Goal: Task Accomplishment & Management: Complete application form

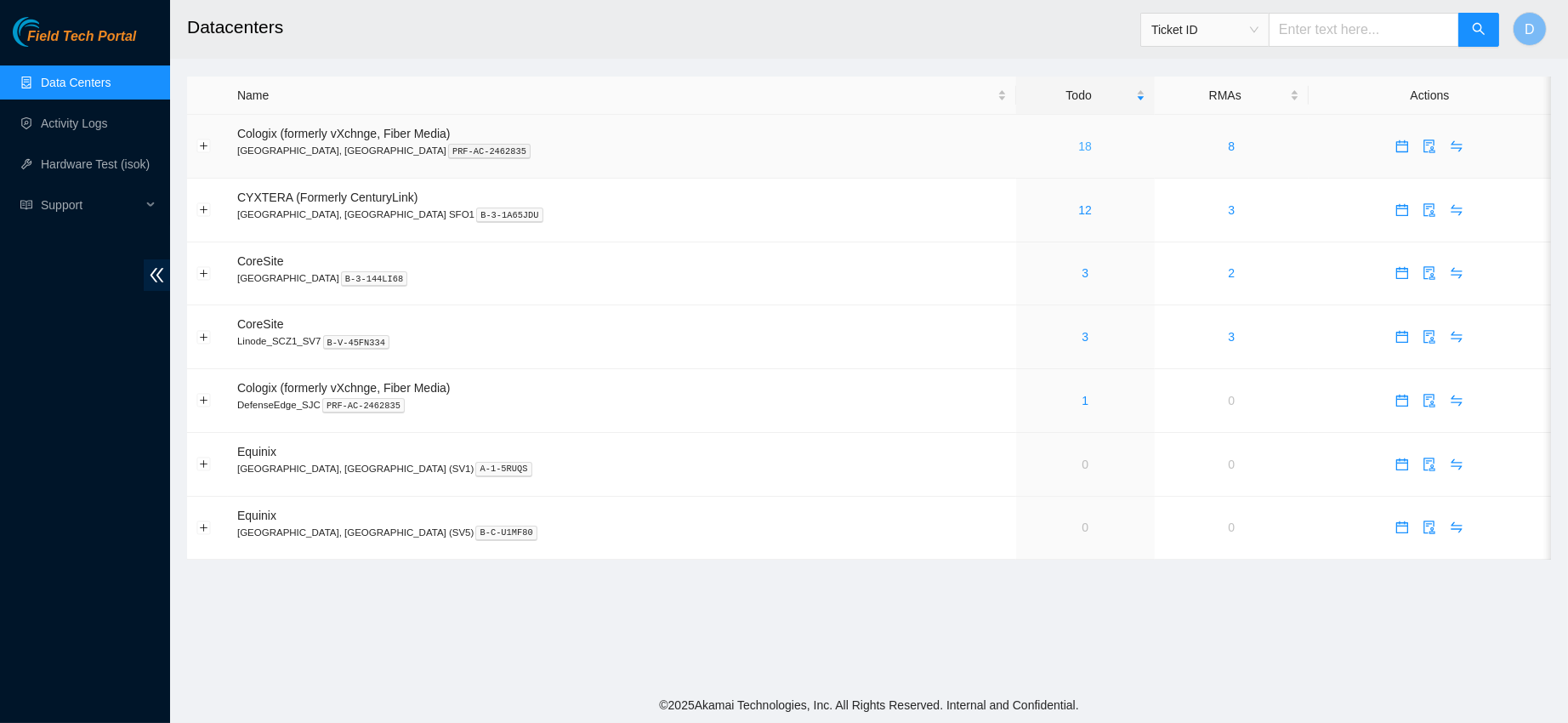
click at [1078, 149] on link "18" at bounding box center [1085, 146] width 14 height 14
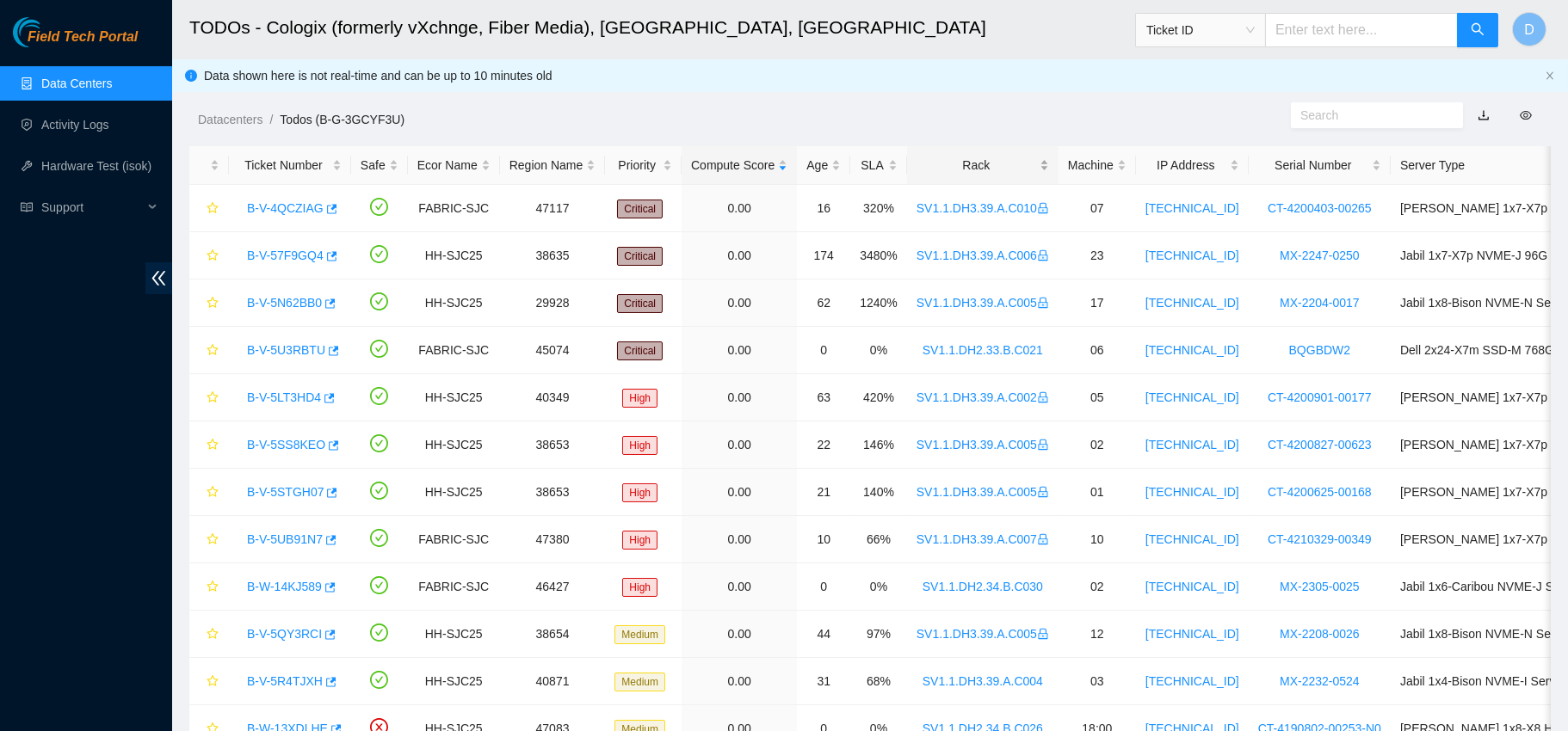
click at [963, 156] on div "Rack" at bounding box center [982, 165] width 133 height 19
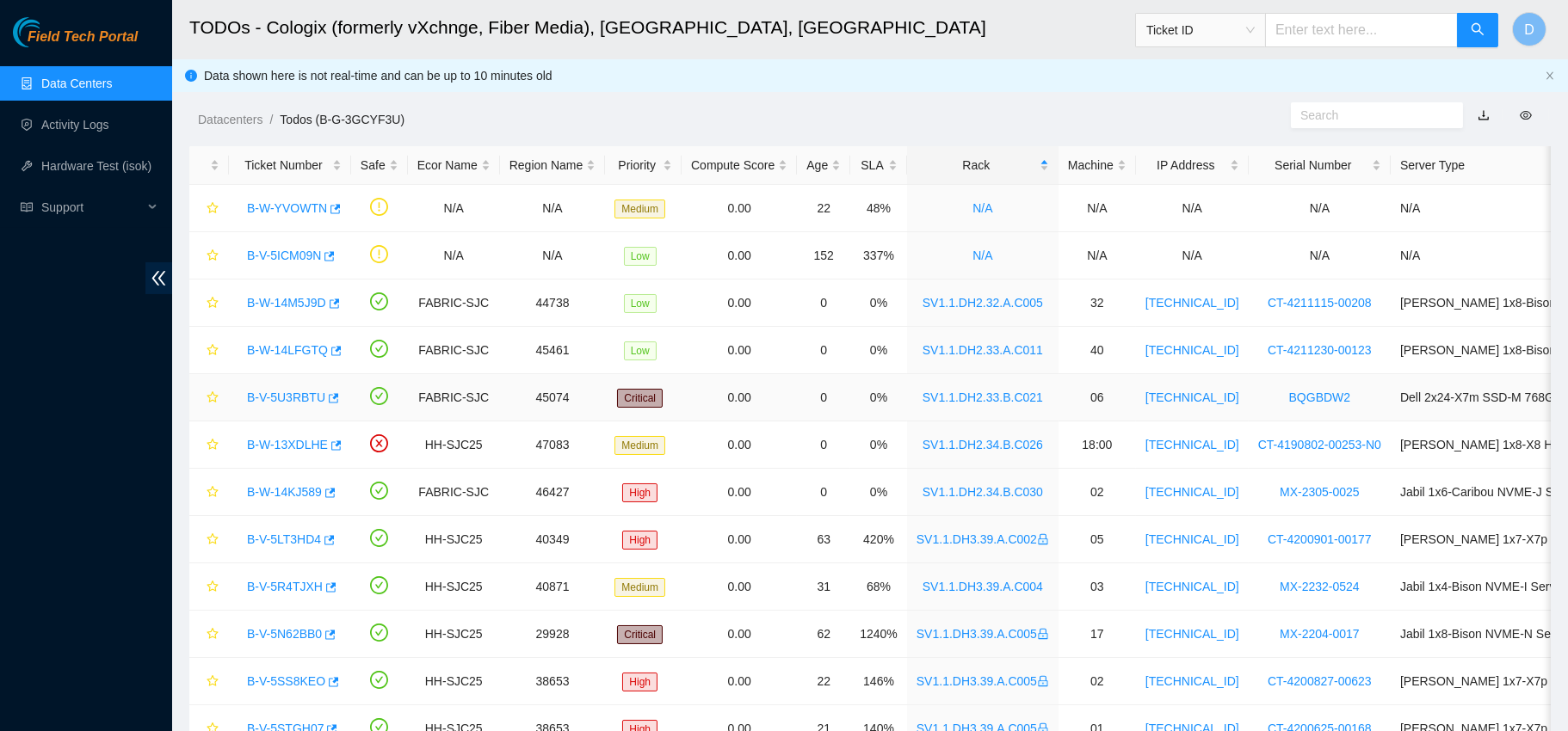
click at [308, 393] on link "B-V-5U3RBTU" at bounding box center [286, 398] width 78 height 14
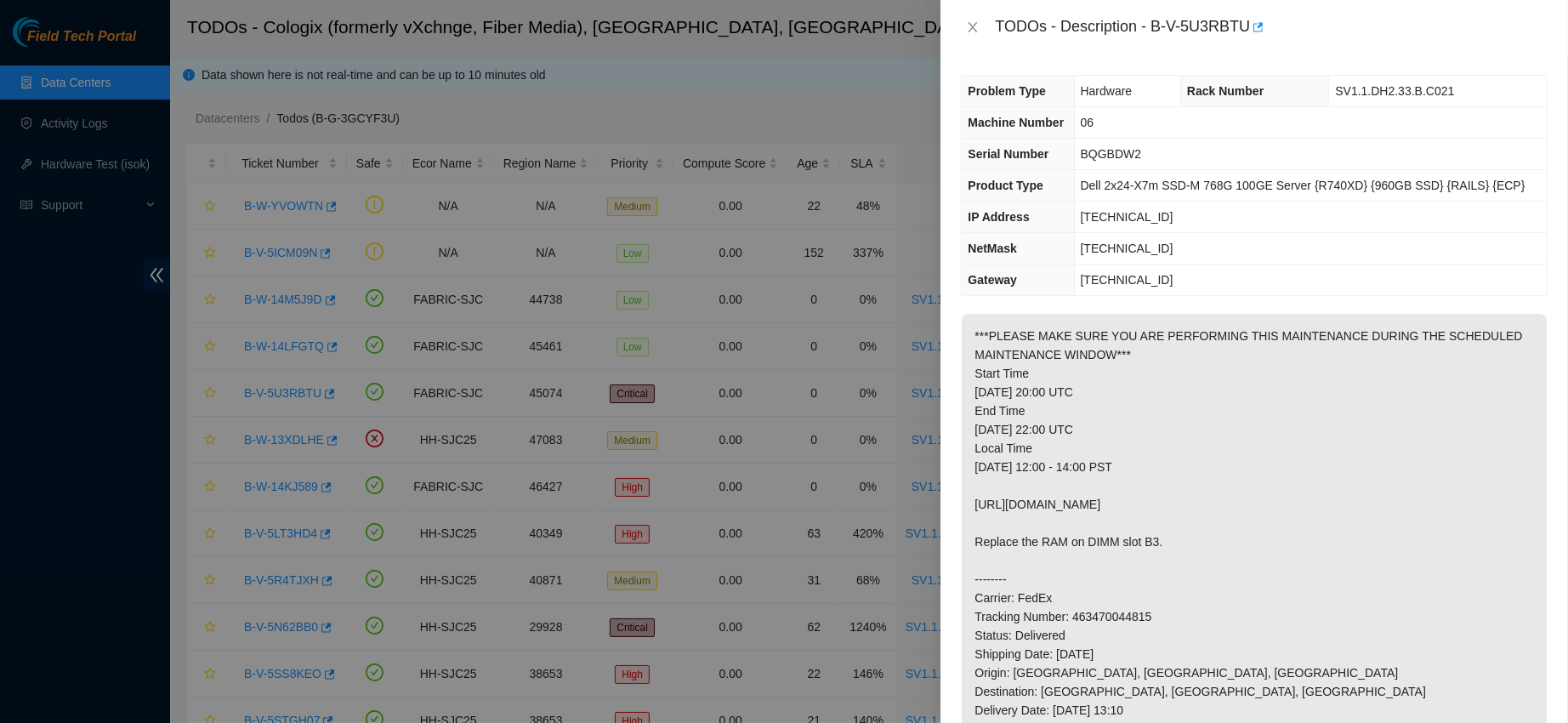
click at [971, 15] on div "TODOs - Description - B-V-5U3RBTU" at bounding box center [1254, 27] width 587 height 27
click at [973, 25] on icon "close" at bounding box center [972, 27] width 14 height 14
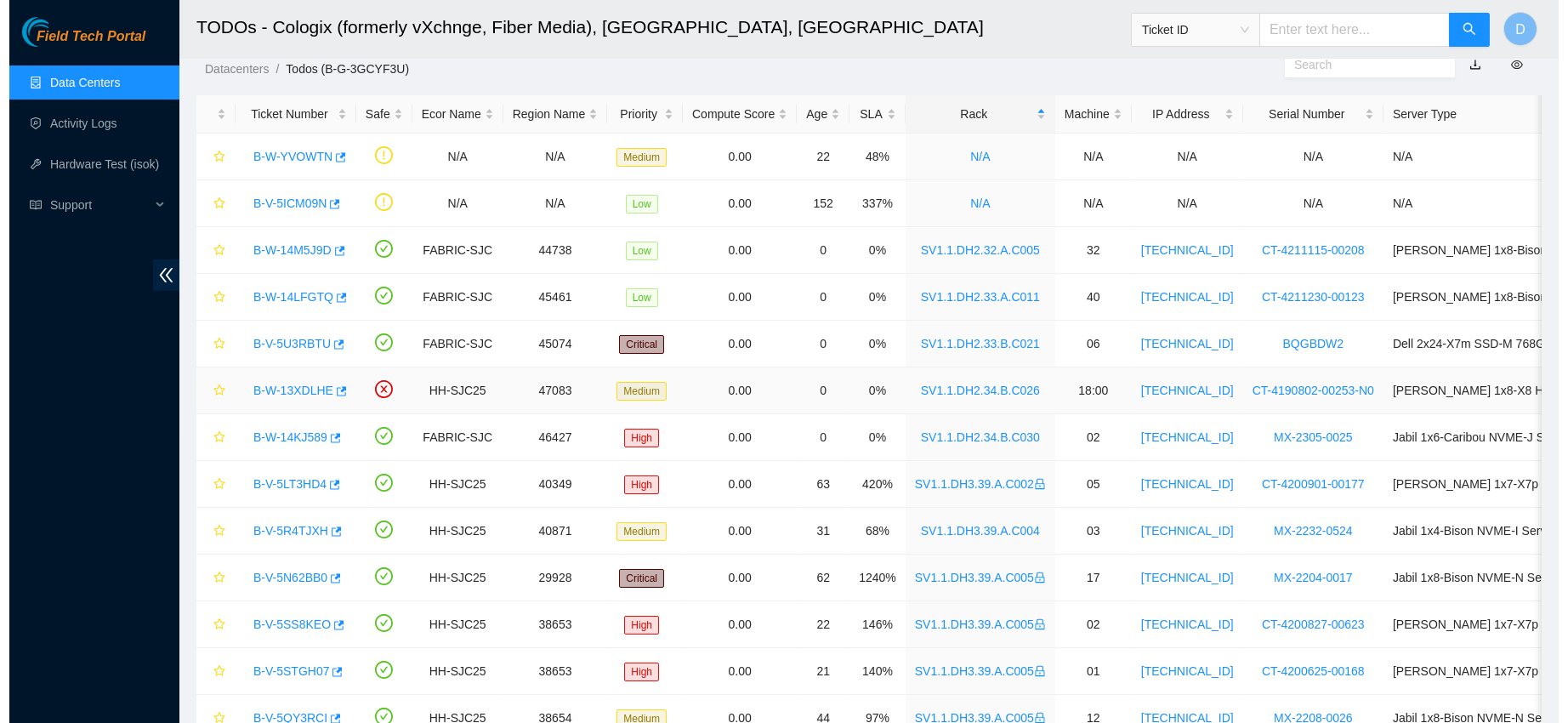
scroll to position [59, 0]
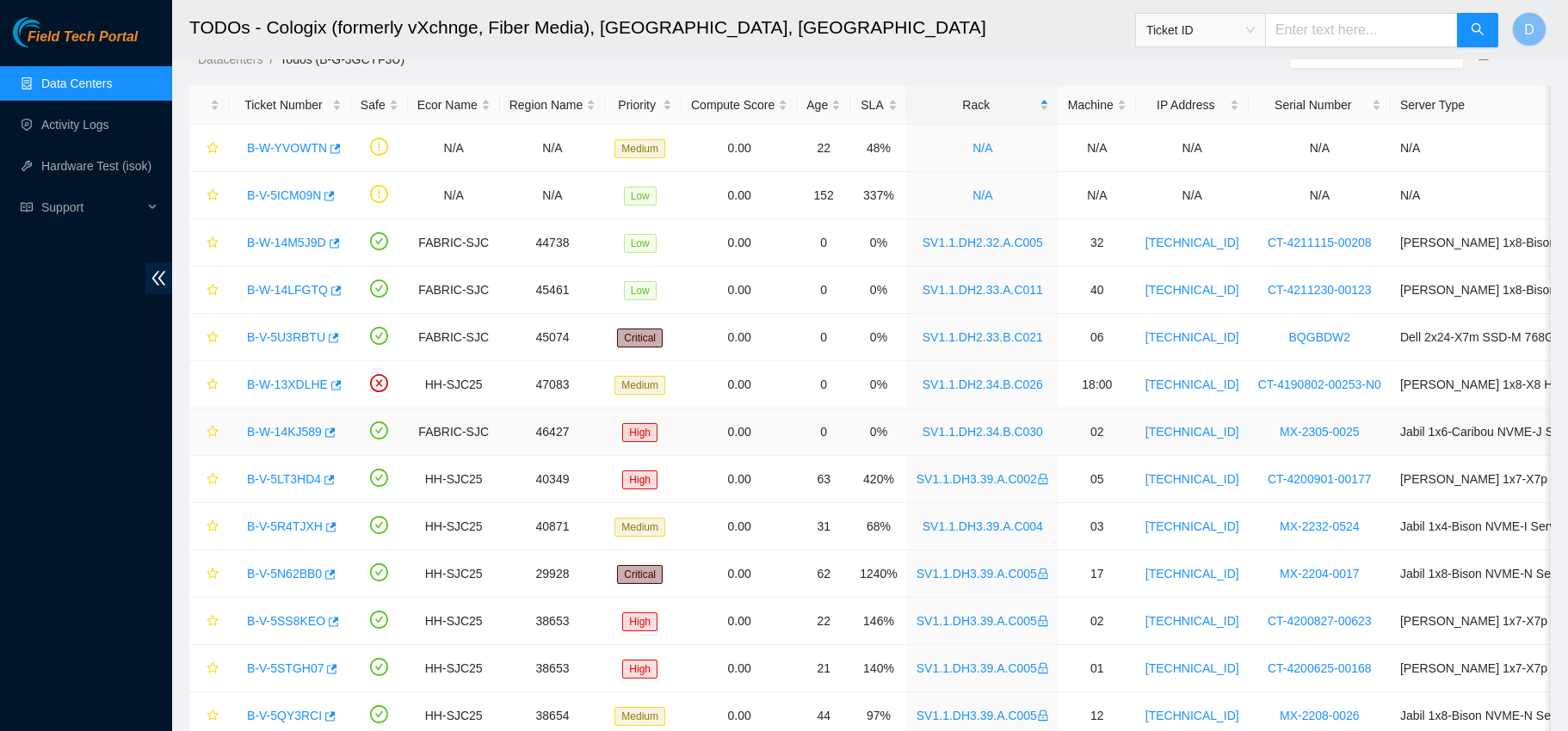
click at [302, 432] on link "B-W-14KJ589" at bounding box center [284, 431] width 75 height 14
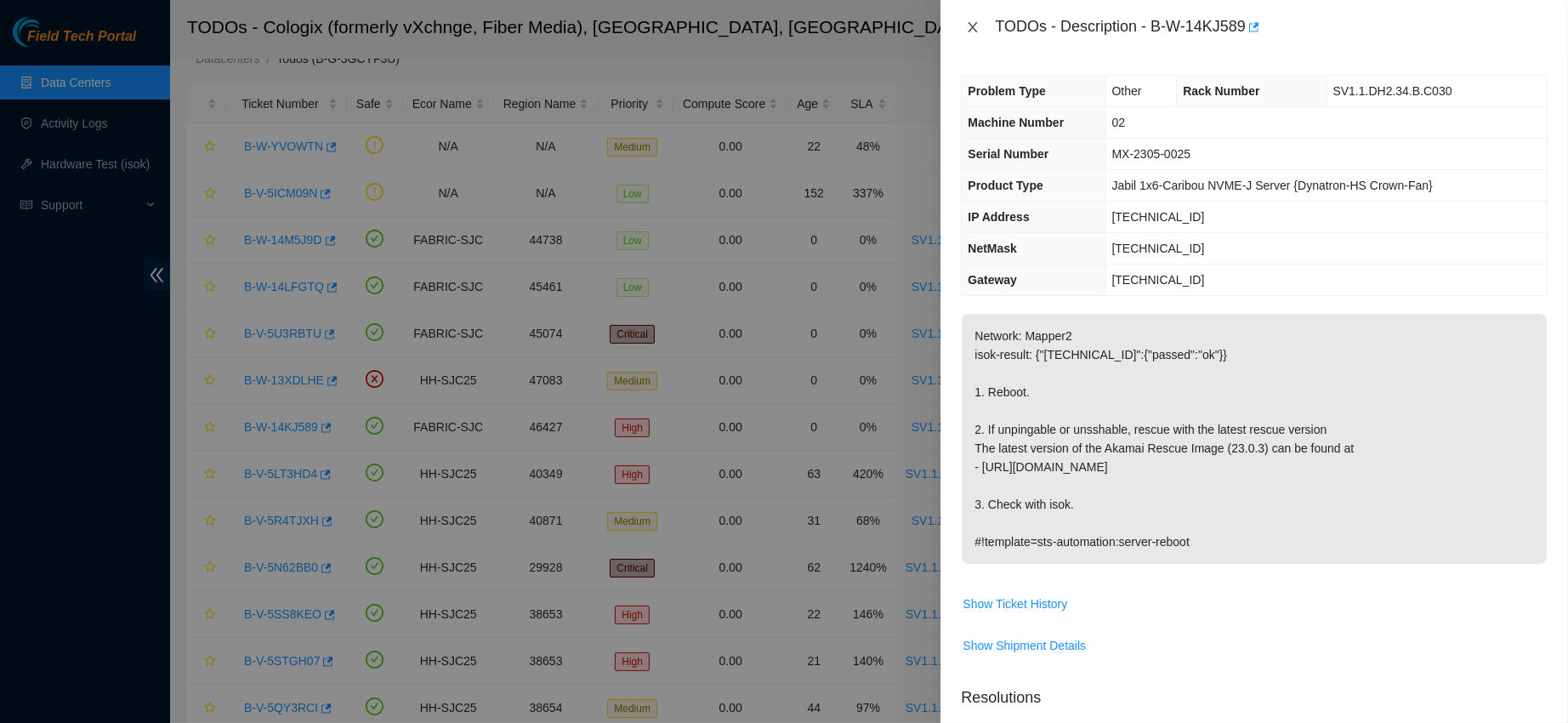
click at [969, 21] on icon "close" at bounding box center [972, 27] width 14 height 14
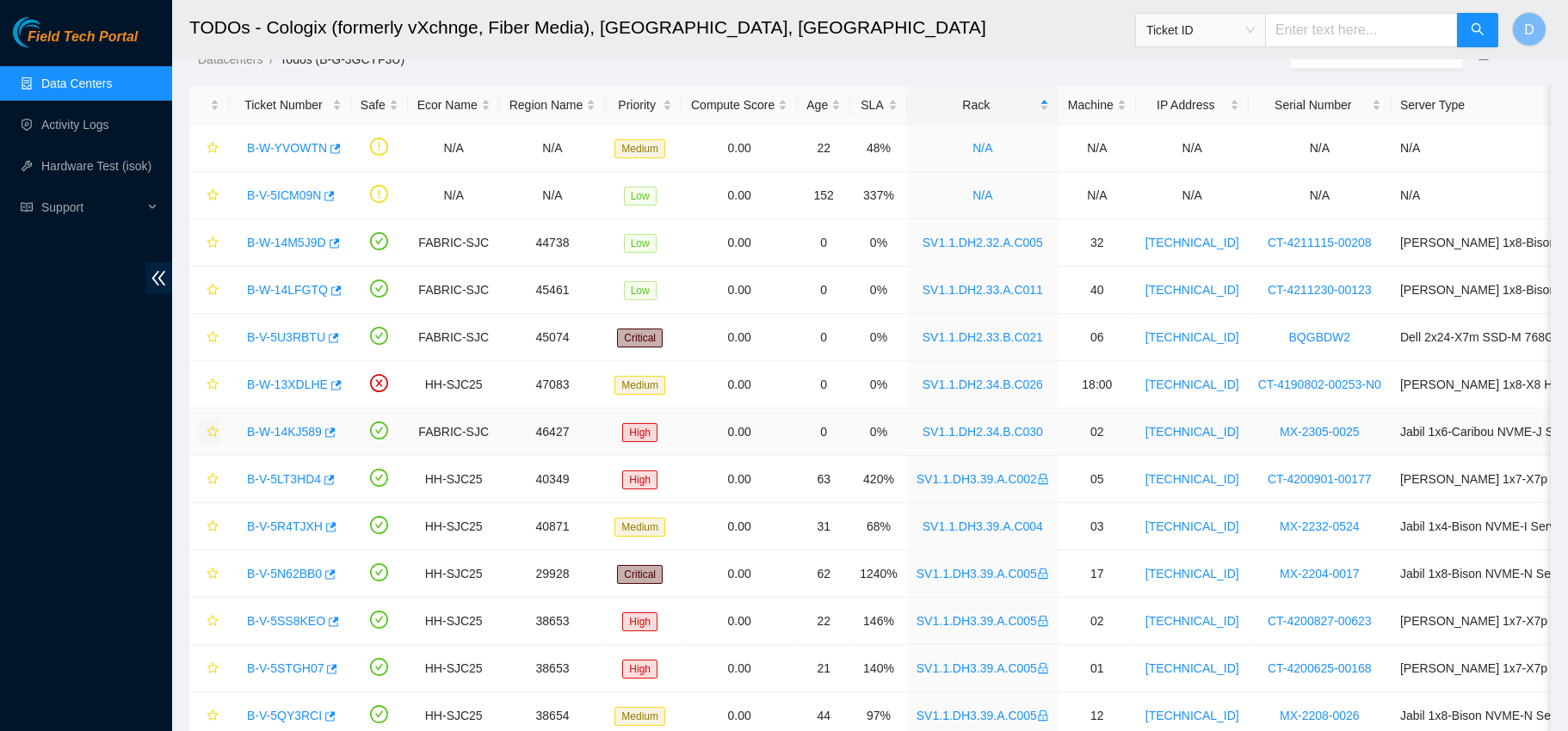
click at [211, 432] on icon "star" at bounding box center [213, 431] width 12 height 12
click at [288, 385] on link "B-W-13XDLHE" at bounding box center [287, 385] width 81 height 14
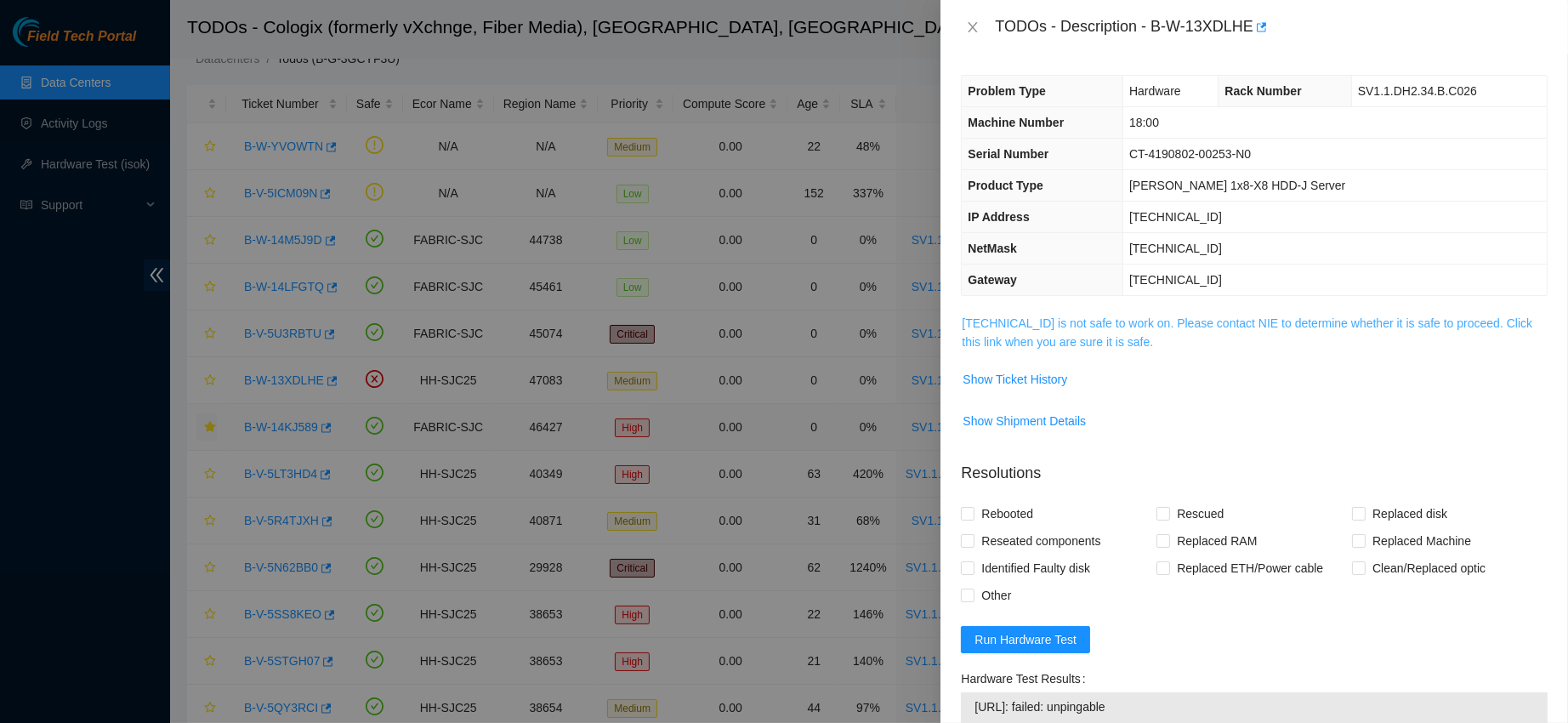
click at [1026, 317] on link "[TECHNICAL_ID] is not safe to work on. Please contact NIE to determine whether …" at bounding box center [1246, 333] width 571 height 33
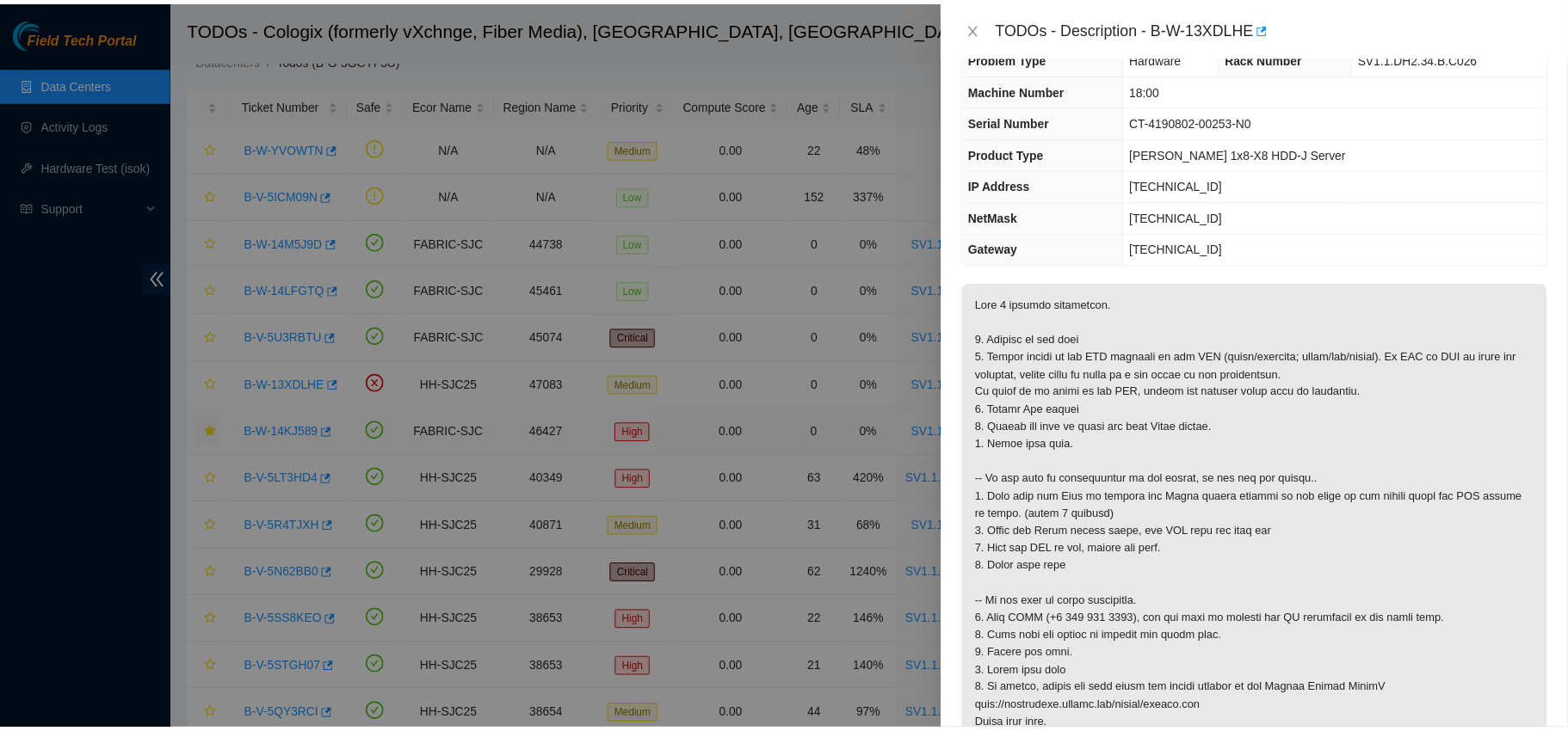
scroll to position [46, 0]
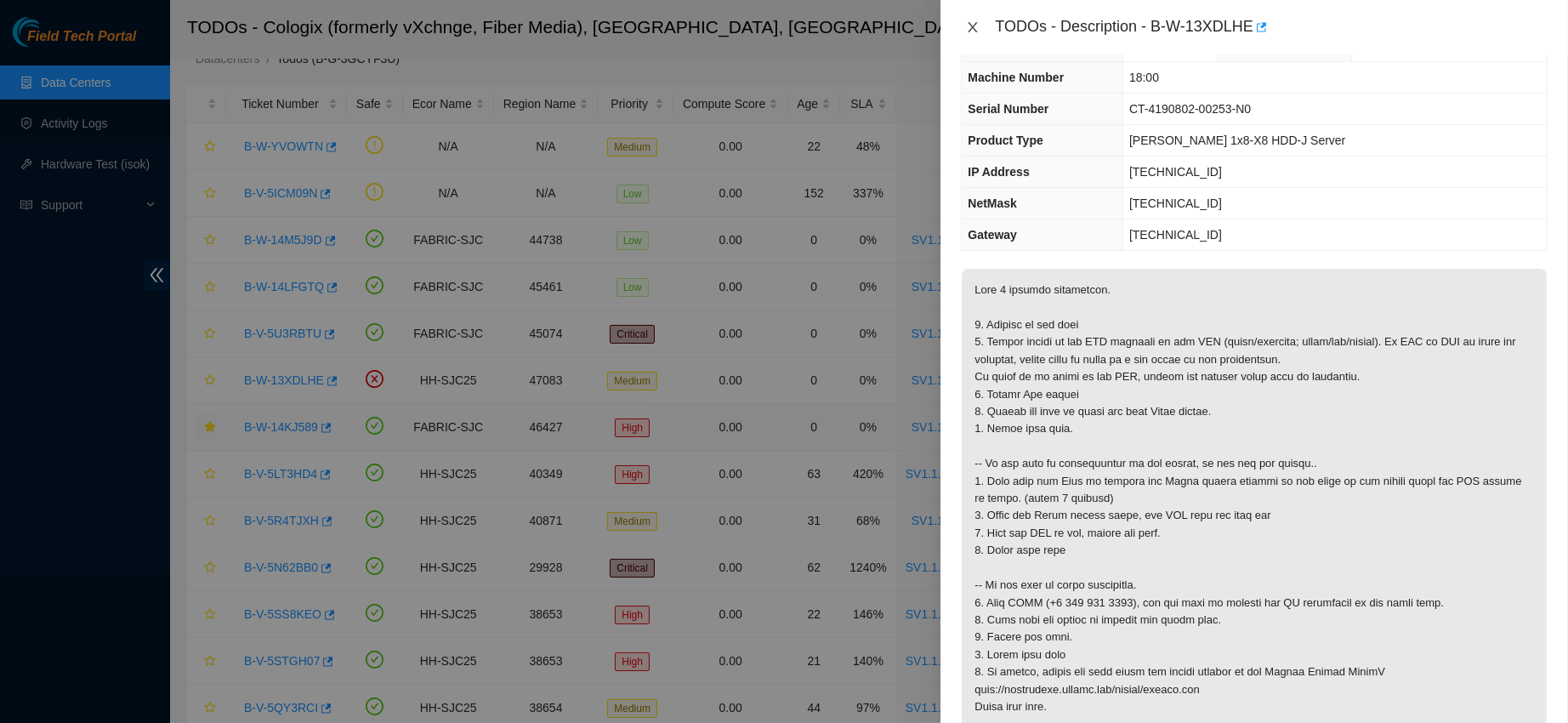
click at [964, 27] on button "Close" at bounding box center [972, 27] width 24 height 16
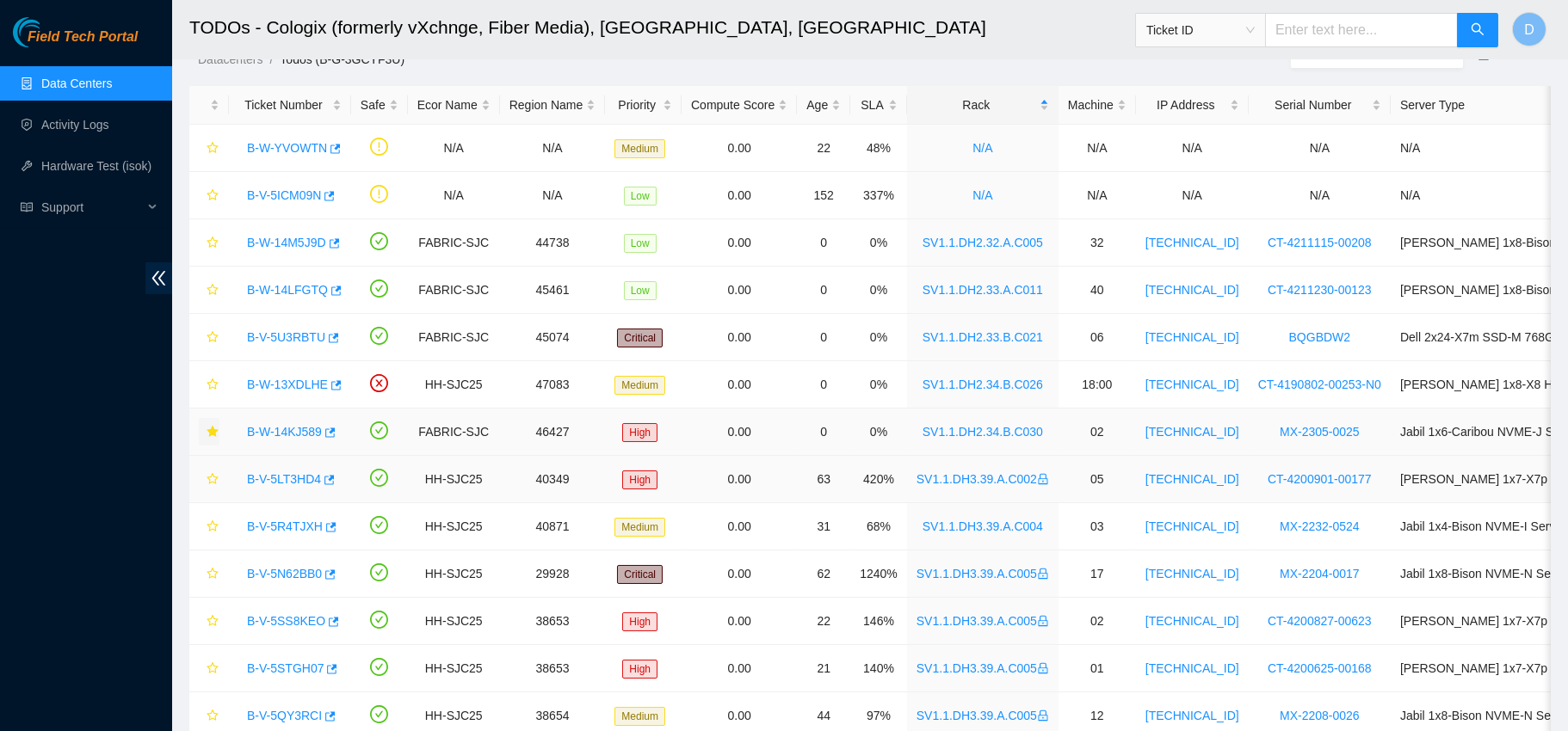
scroll to position [377, 0]
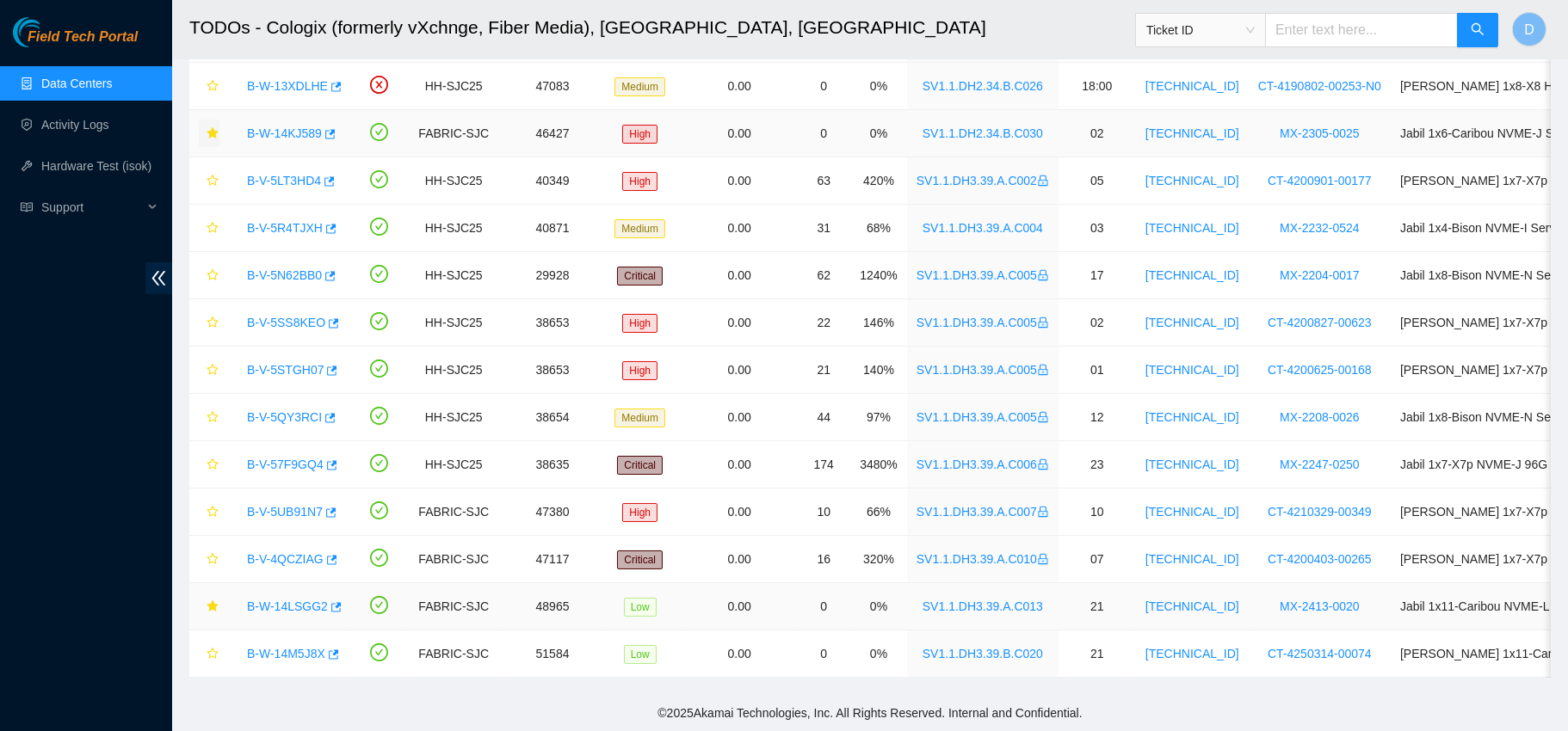
click at [297, 600] on link "B-W-14LSGG2" at bounding box center [287, 607] width 81 height 14
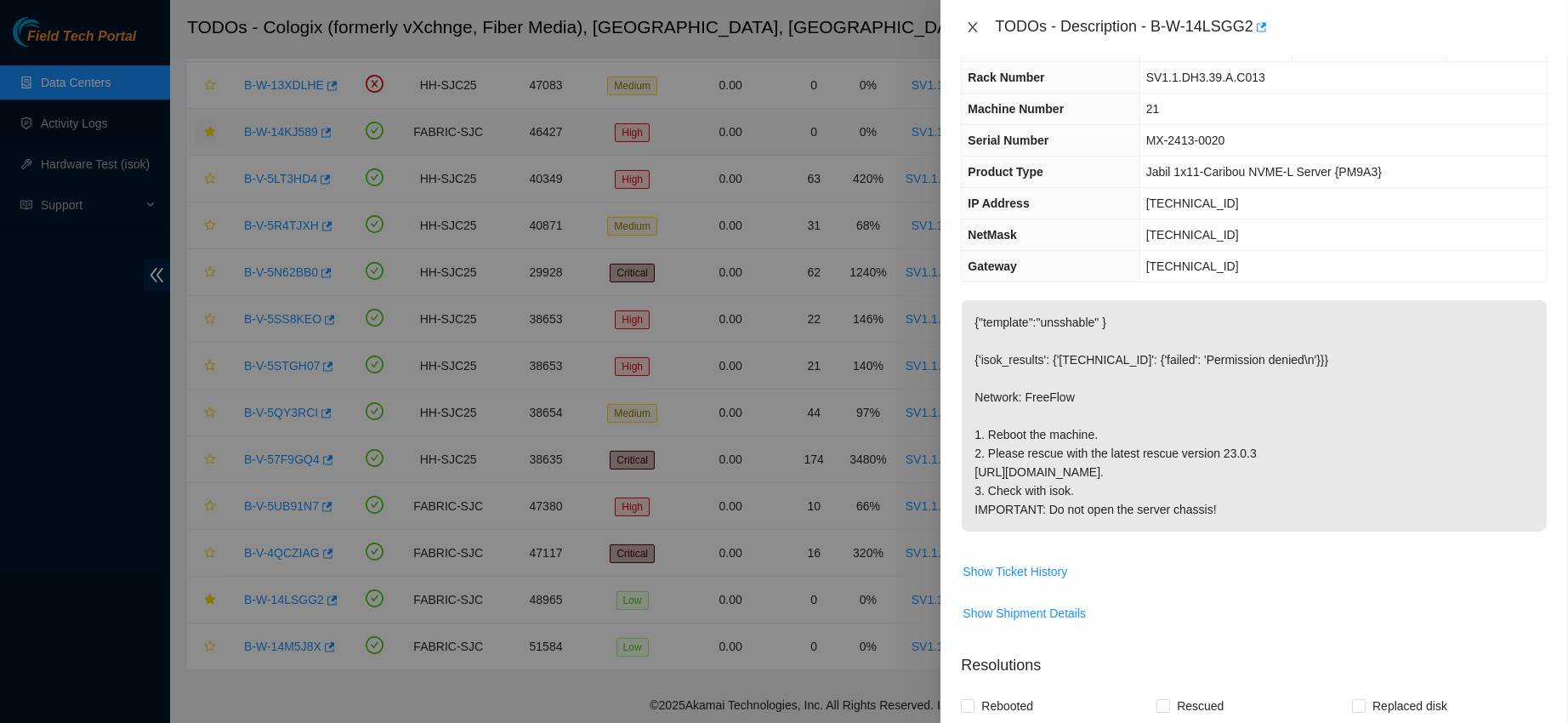
click at [970, 33] on icon "close" at bounding box center [972, 27] width 14 height 14
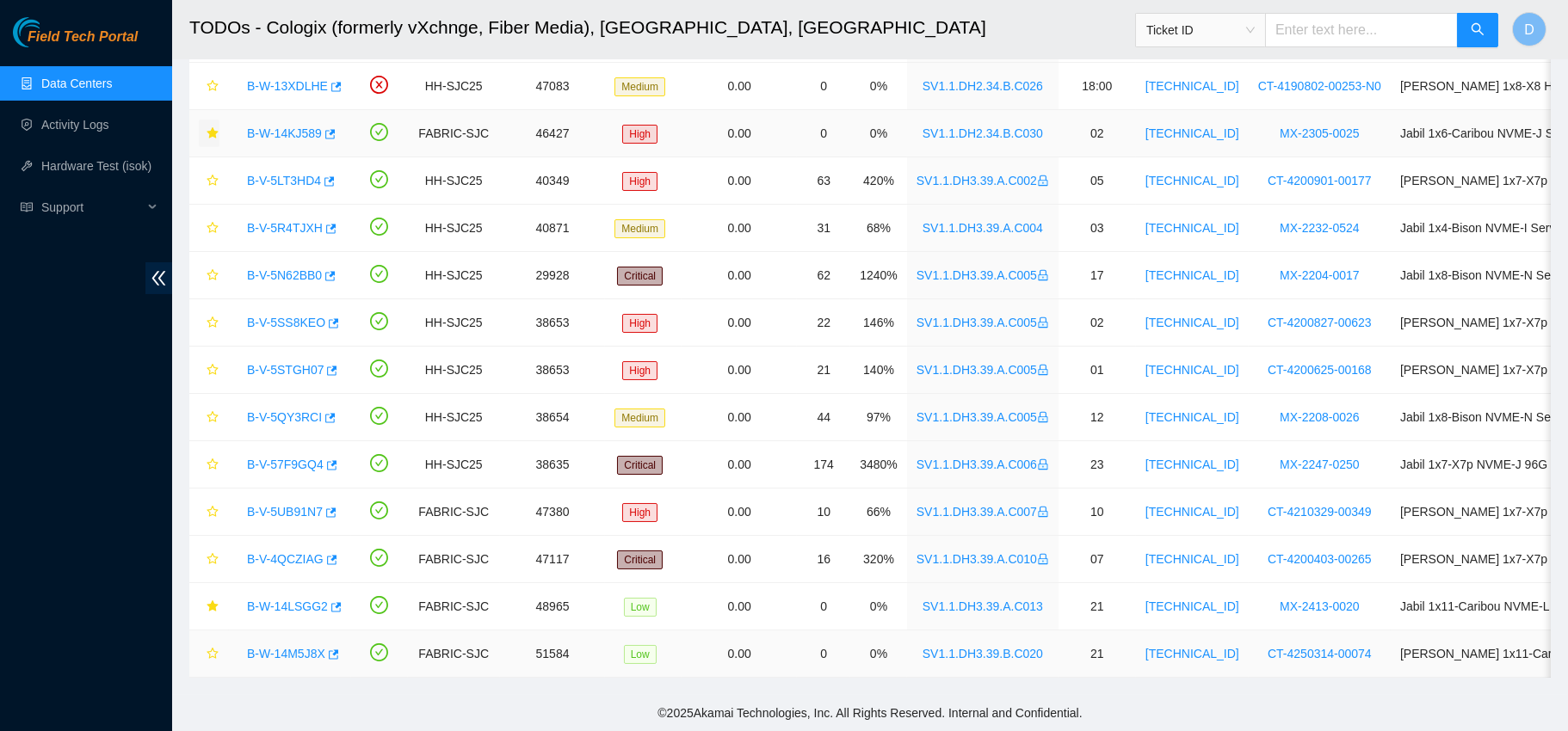
click at [294, 647] on link "B-W-14M5J8X" at bounding box center [286, 654] width 78 height 14
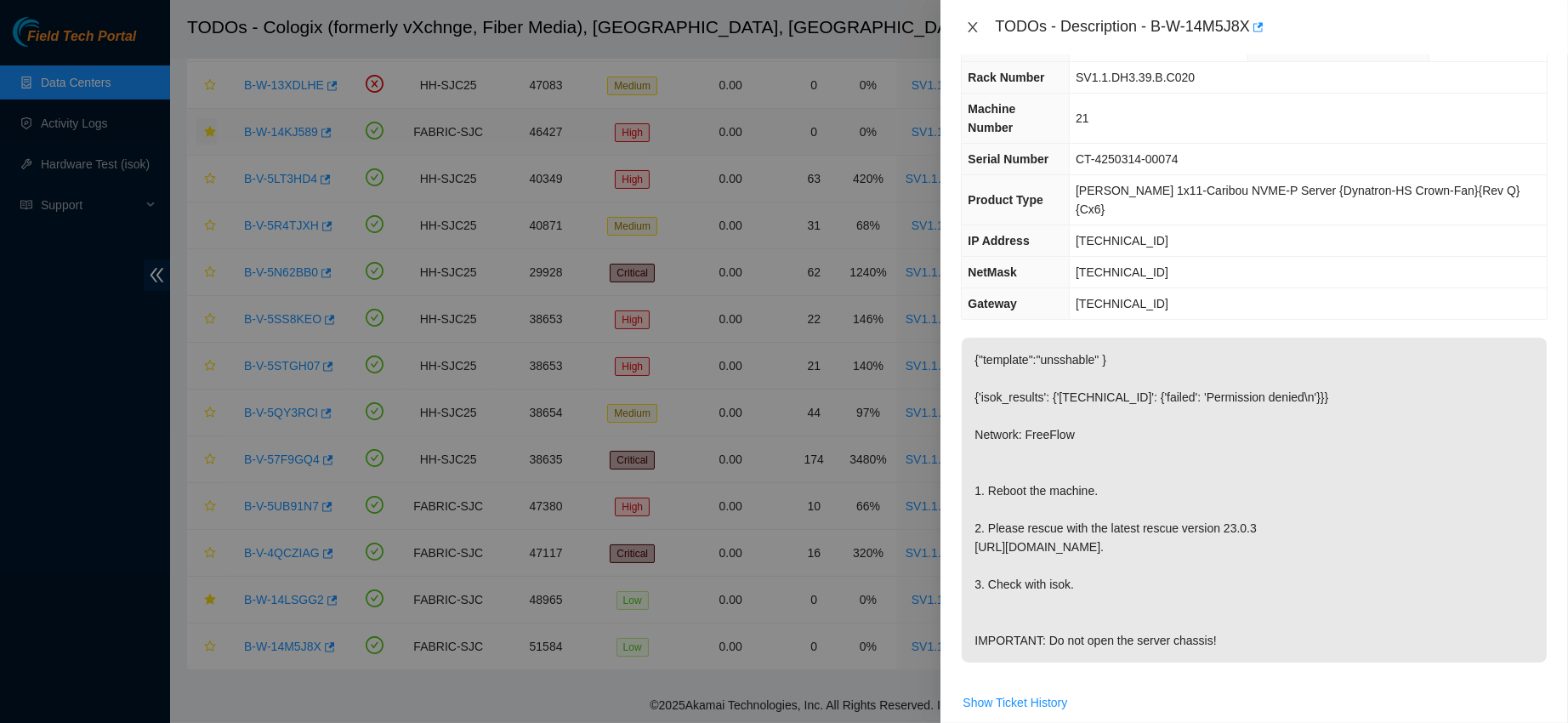
click at [971, 27] on icon "close" at bounding box center [972, 27] width 14 height 14
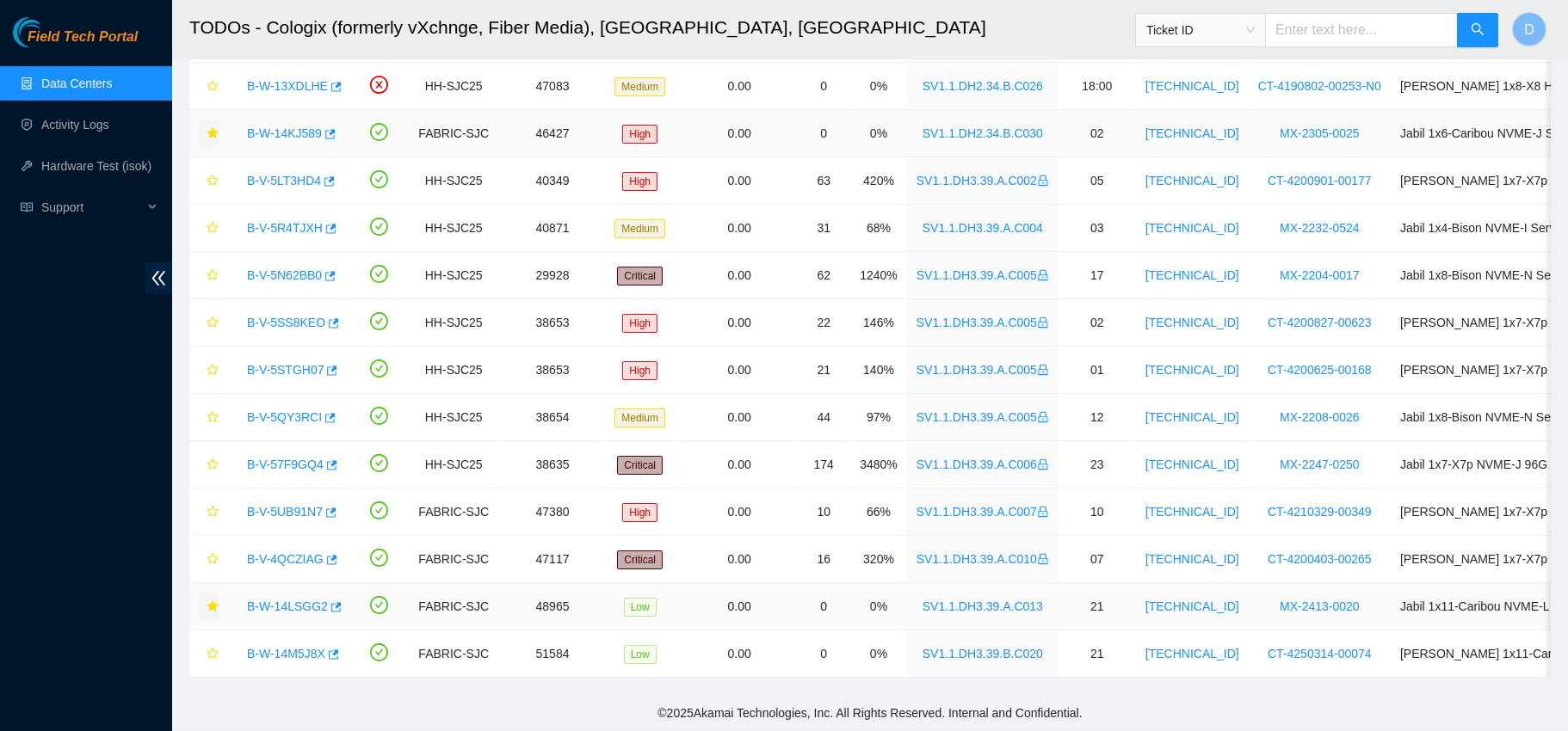
click at [208, 601] on icon "star" at bounding box center [213, 607] width 12 height 12
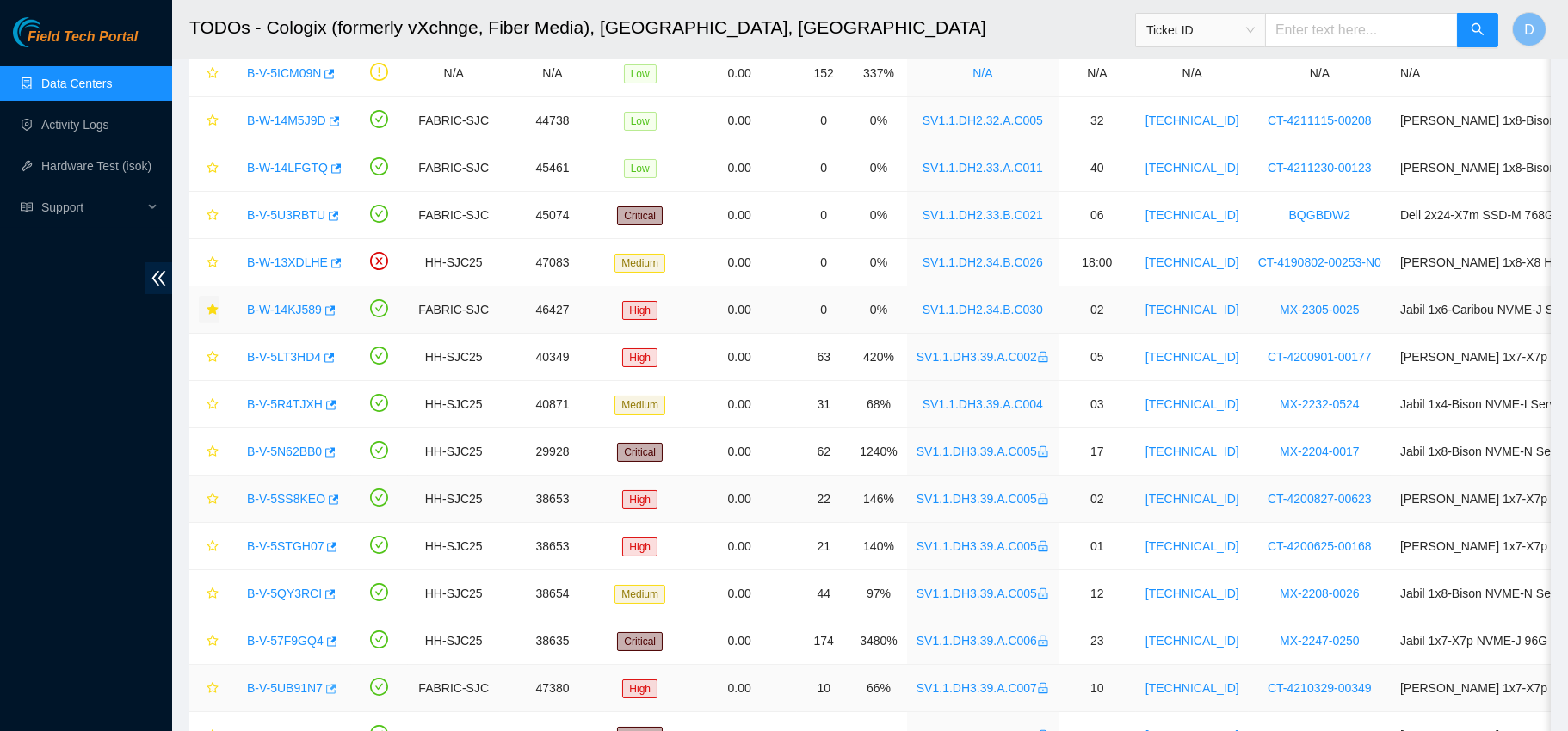
scroll to position [181, 0]
click at [208, 222] on span "star" at bounding box center [213, 217] width 12 height 14
click at [210, 166] on icon "star" at bounding box center [212, 168] width 11 height 11
click at [207, 128] on span "star" at bounding box center [213, 122] width 12 height 14
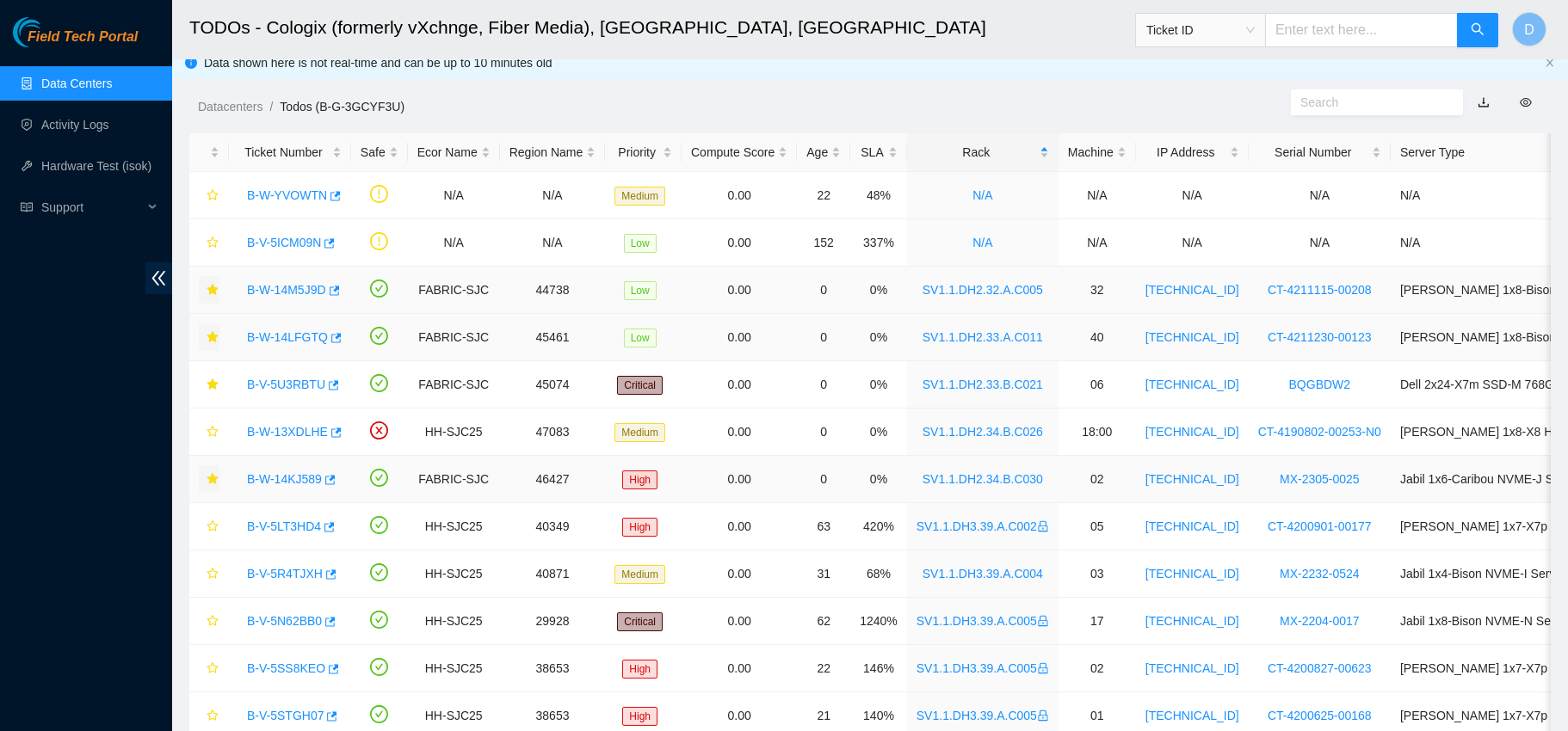
scroll to position [0, 0]
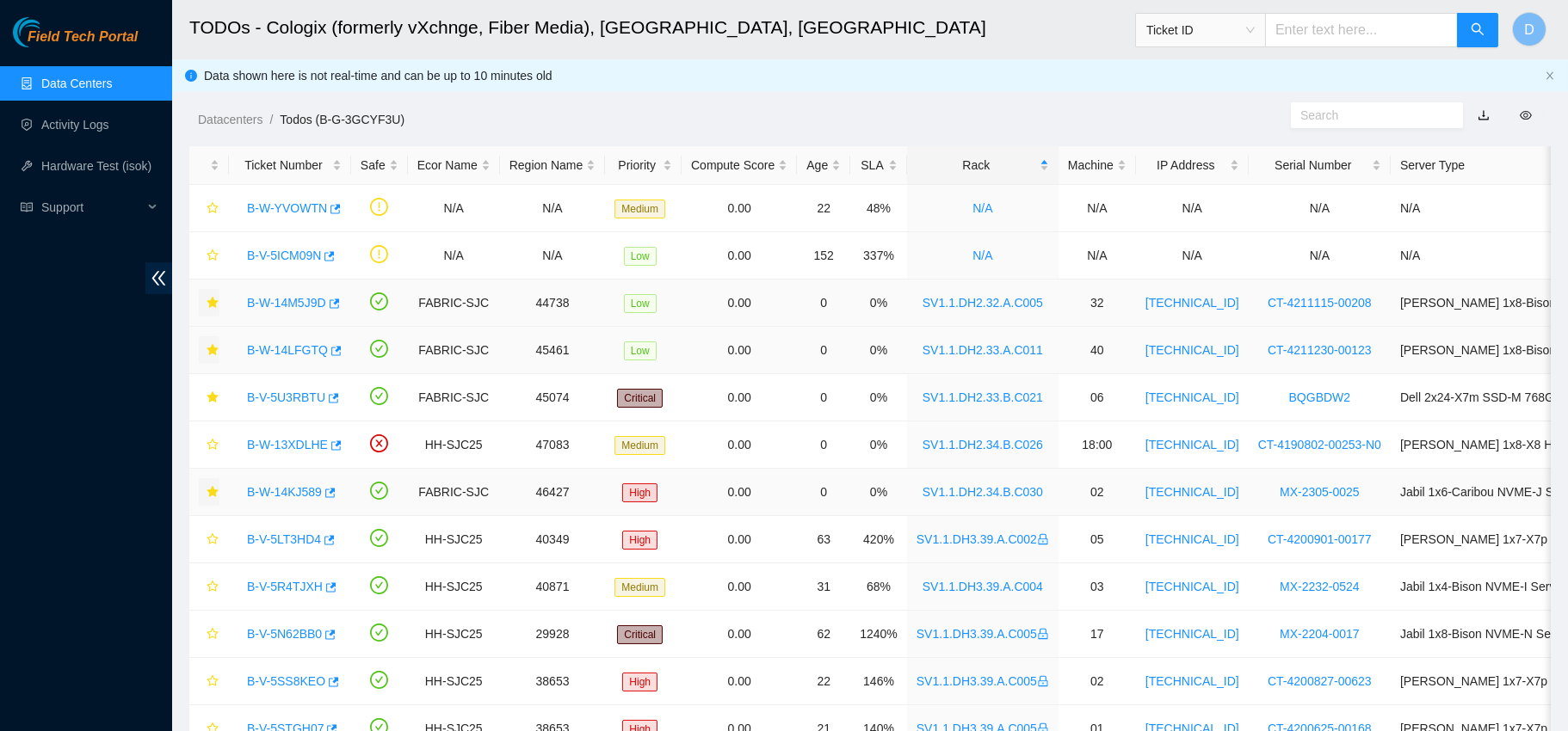
click at [281, 301] on link "B-W-14M5J9D" at bounding box center [286, 303] width 79 height 14
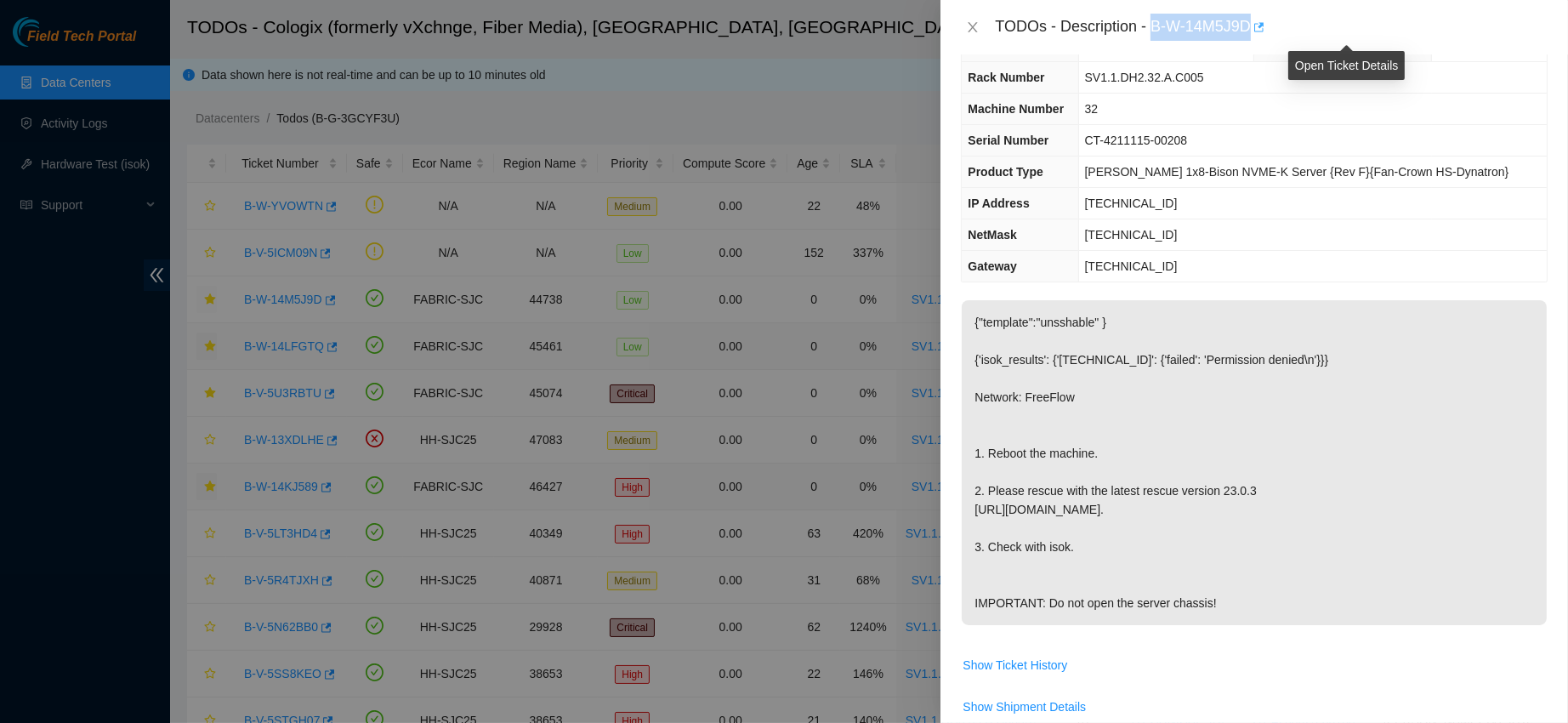
drag, startPoint x: 1208, startPoint y: 15, endPoint x: 1347, endPoint y: 32, distance: 140.0
click at [1347, 32] on div "TODOs - Description - B-W-14M5J9D" at bounding box center [1271, 27] width 553 height 27
copy div "B-W-14M5J9D"
click at [969, 33] on icon "close" at bounding box center [972, 27] width 14 height 14
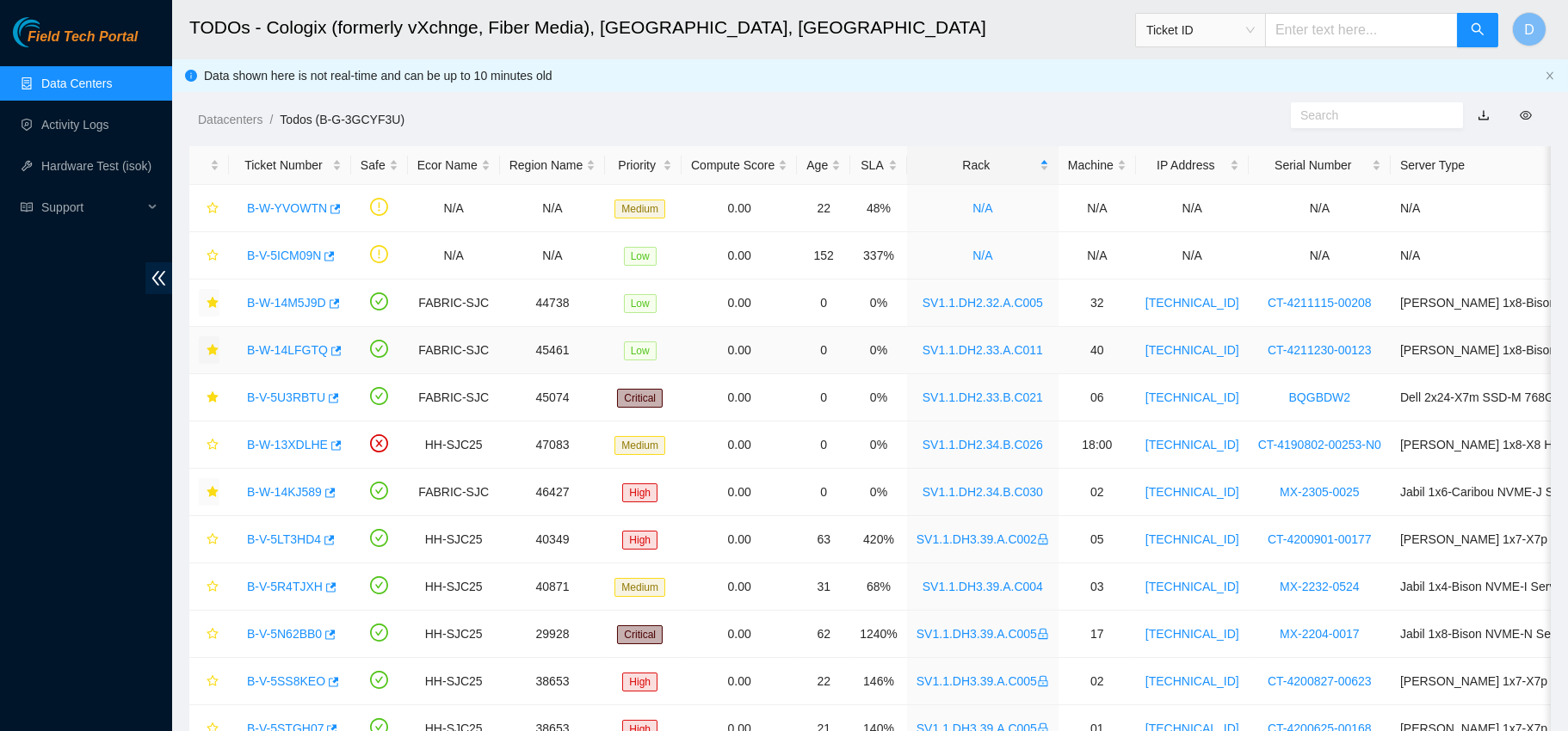
click at [265, 347] on link "B-W-14LFGTQ" at bounding box center [287, 350] width 81 height 14
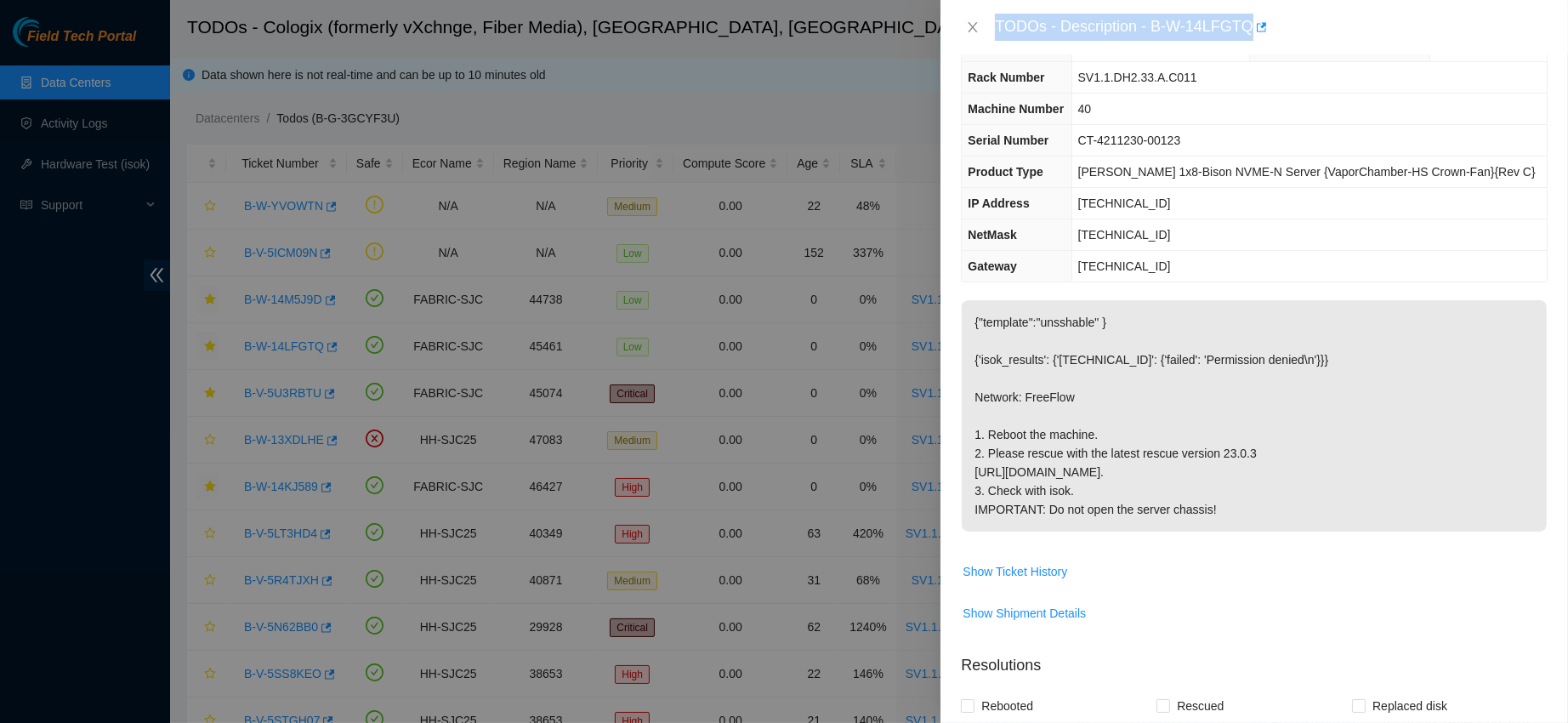
click at [1204, 41] on div "TODOs - Description - B-W-14LFGTQ" at bounding box center [1254, 27] width 627 height 54
drag, startPoint x: 1207, startPoint y: 31, endPoint x: 1343, endPoint y: 33, distance: 136.0
click at [1343, 33] on div "TODOs - Description - B-W-14LFGTQ" at bounding box center [1271, 27] width 553 height 27
copy div "B-W-14LFGTQ"
click at [972, 20] on button "Close" at bounding box center [972, 27] width 24 height 16
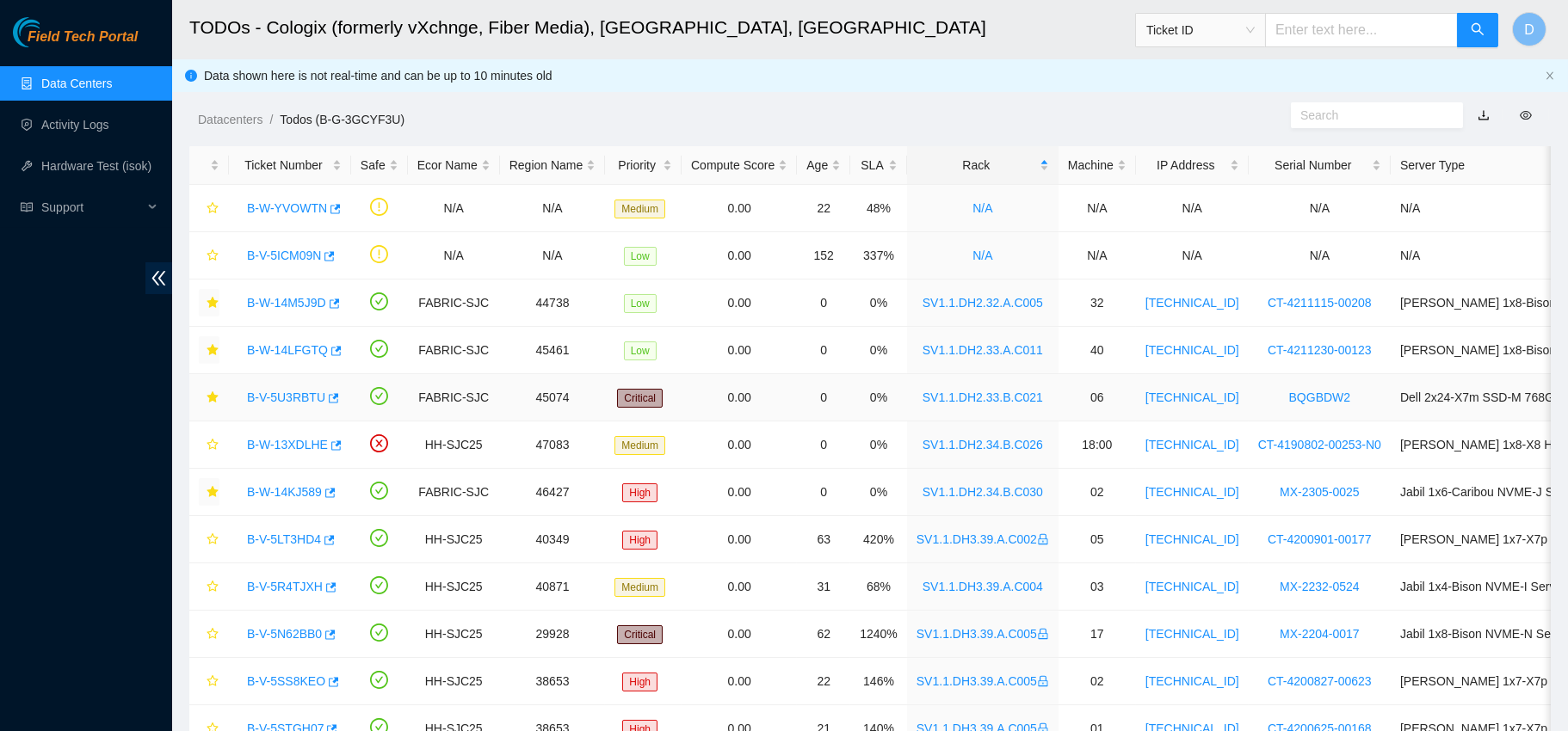
click at [273, 393] on link "B-V-5U3RBTU" at bounding box center [286, 398] width 78 height 14
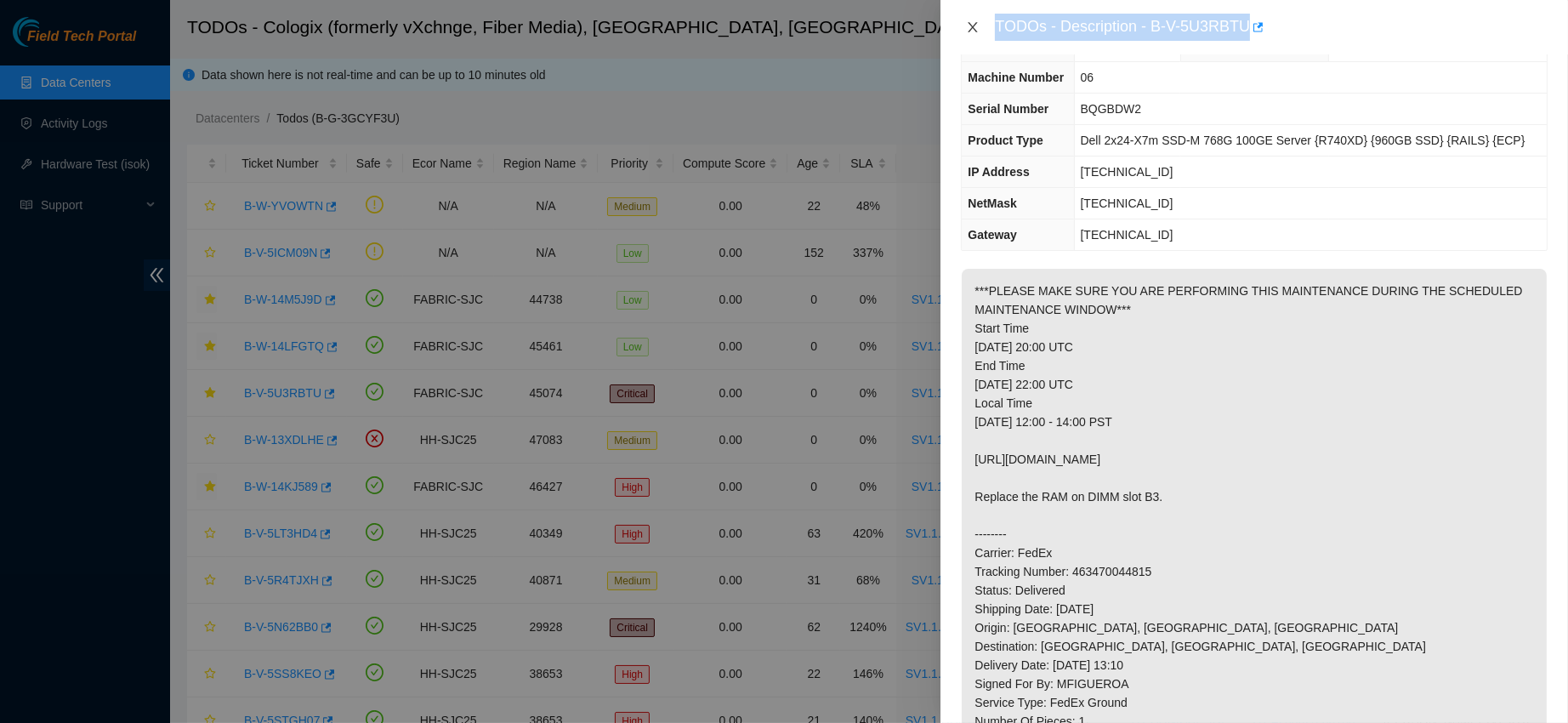
click at [969, 33] on icon "close" at bounding box center [972, 27] width 14 height 14
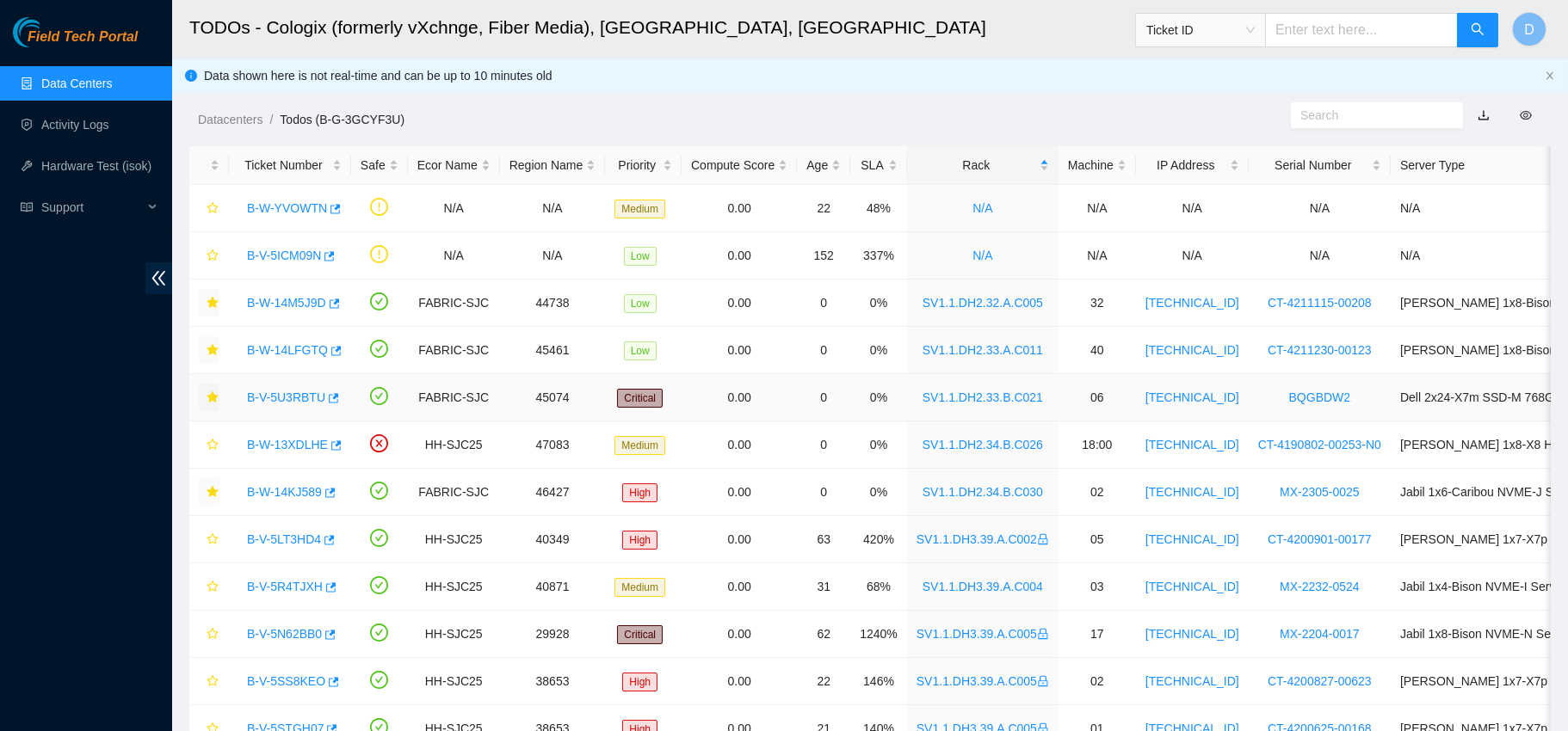
click at [214, 398] on icon "star" at bounding box center [212, 397] width 11 height 11
click at [208, 447] on icon "star" at bounding box center [213, 445] width 12 height 12
click at [265, 443] on link "B-W-13XDLHE" at bounding box center [287, 445] width 81 height 14
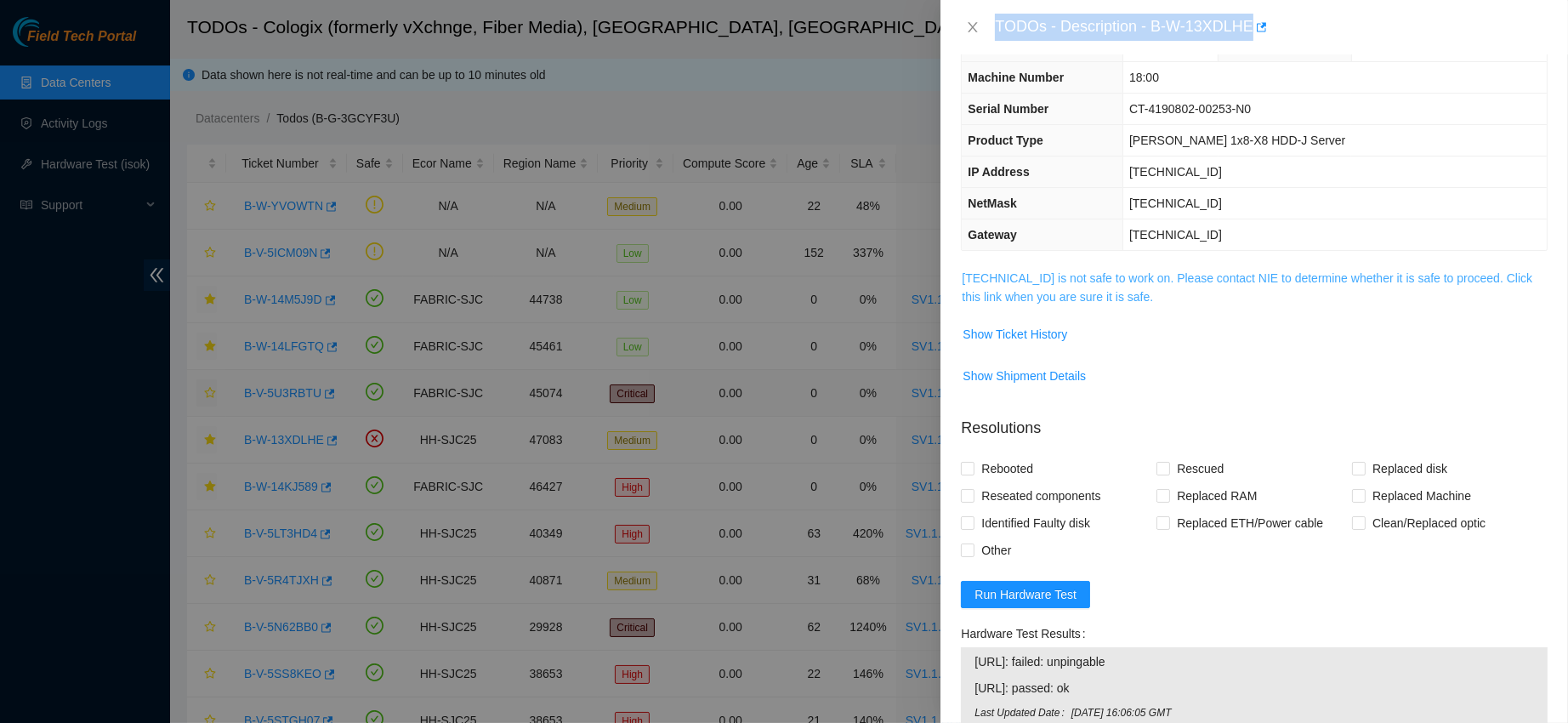
click at [1040, 277] on link "[TECHNICAL_ID] is not safe to work on. Please contact NIE to determine whether …" at bounding box center [1246, 288] width 571 height 33
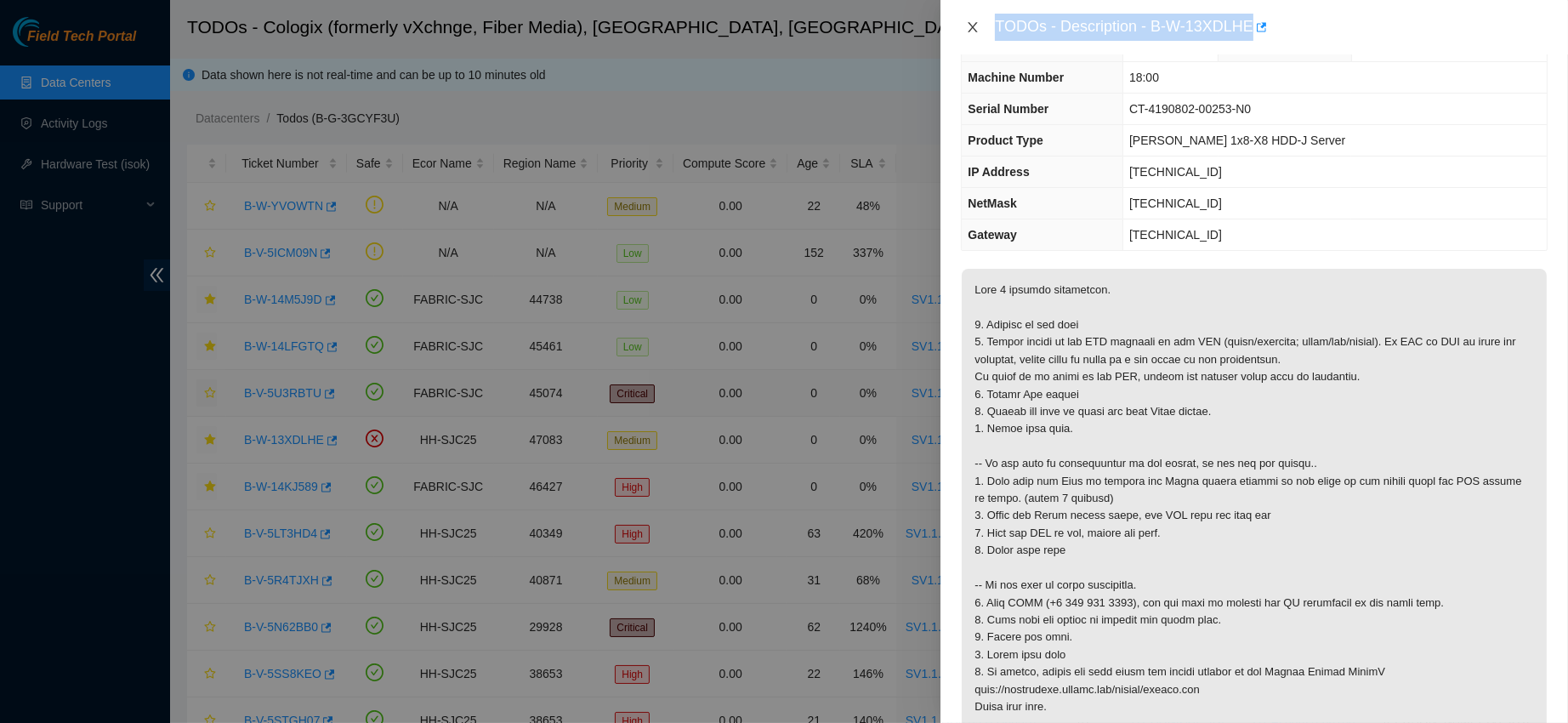
click at [978, 33] on icon "close" at bounding box center [972, 27] width 14 height 14
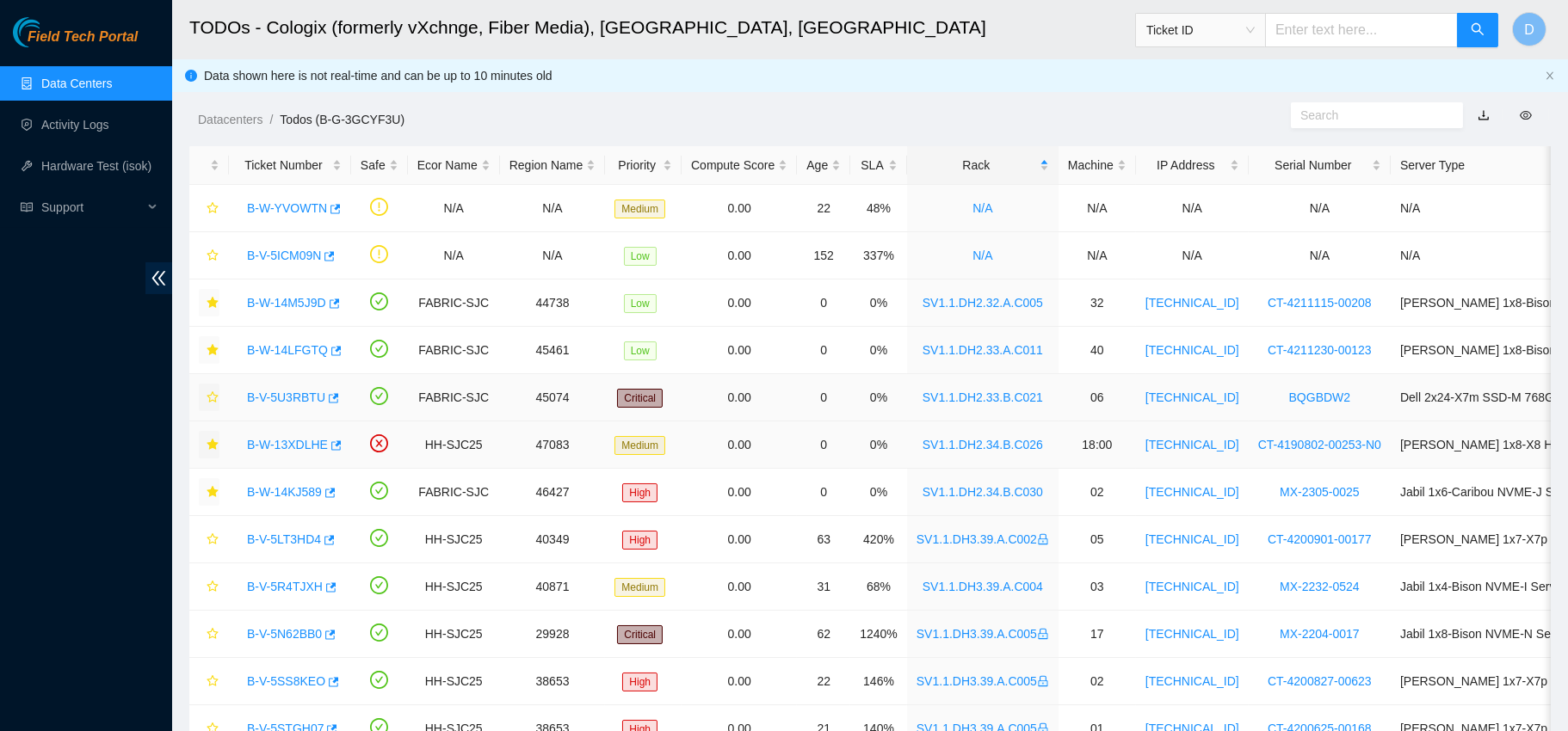
click at [298, 445] on link "B-W-13XDLHE" at bounding box center [287, 445] width 81 height 14
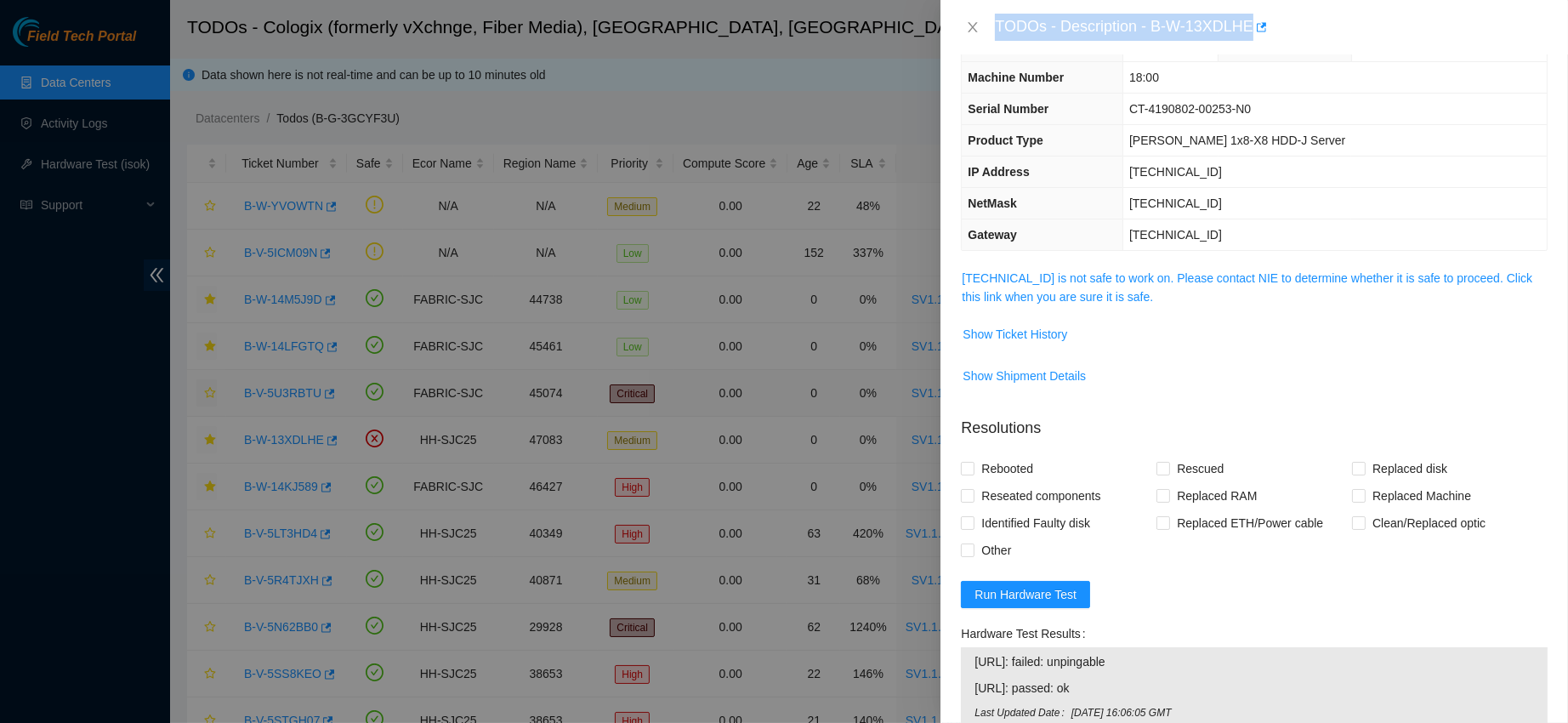
click at [1209, 14] on div "TODOs - Description - B-W-13XDLHE" at bounding box center [1271, 27] width 553 height 27
drag, startPoint x: 1202, startPoint y: 24, endPoint x: 1343, endPoint y: 35, distance: 141.4
click at [1343, 35] on div "TODOs - Description - B-W-13XDLHE" at bounding box center [1271, 27] width 553 height 27
copy div "B-W-13XDLHE"
click at [969, 23] on icon "close" at bounding box center [972, 27] width 9 height 10
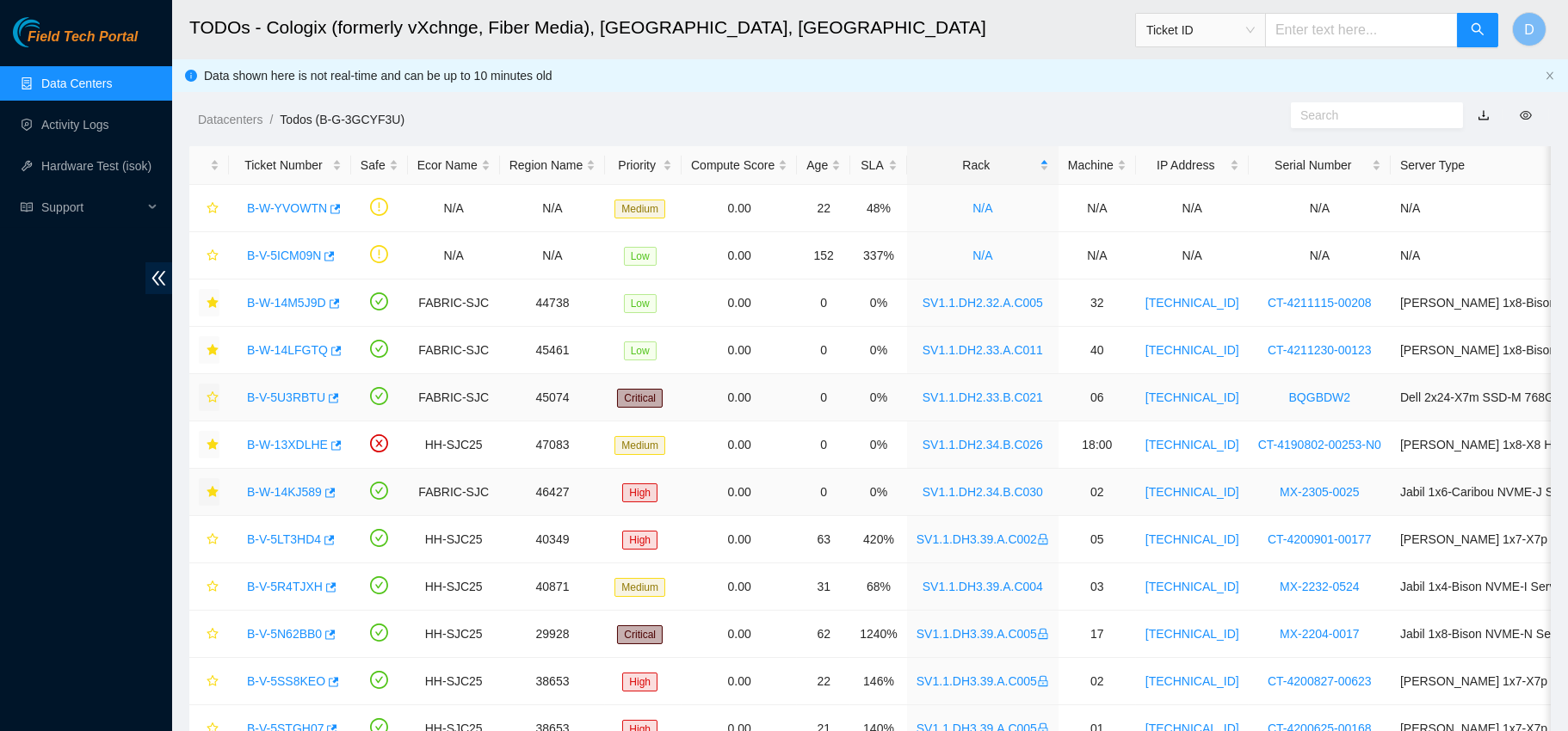
click at [292, 495] on link "B-W-14KJ589" at bounding box center [284, 492] width 75 height 14
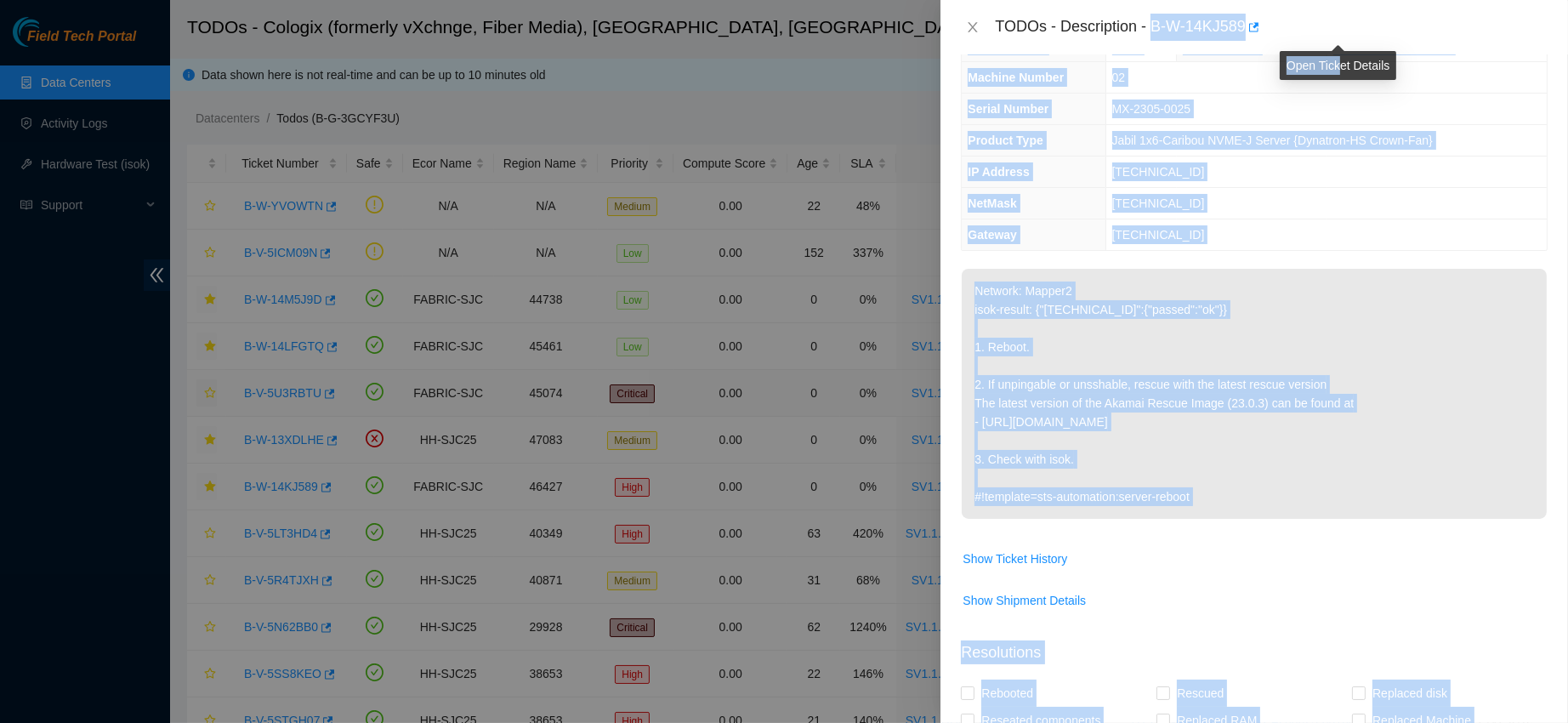
drag, startPoint x: 1203, startPoint y: 21, endPoint x: 1336, endPoint y: 39, distance: 134.2
click at [1336, 39] on body "Field Tech Portal Data Centers Activity Logs Hardware Test (isok) Support TODOs…" at bounding box center [774, 362] width 1549 height 723
copy body "B-W-14KJ589 Problem Type Other Rack Number SV1.1.DH2.34.B.C030 Machine Number 0…"
click at [1226, 27] on div "TODOs - Description - B-W-14KJ589" at bounding box center [1271, 27] width 553 height 27
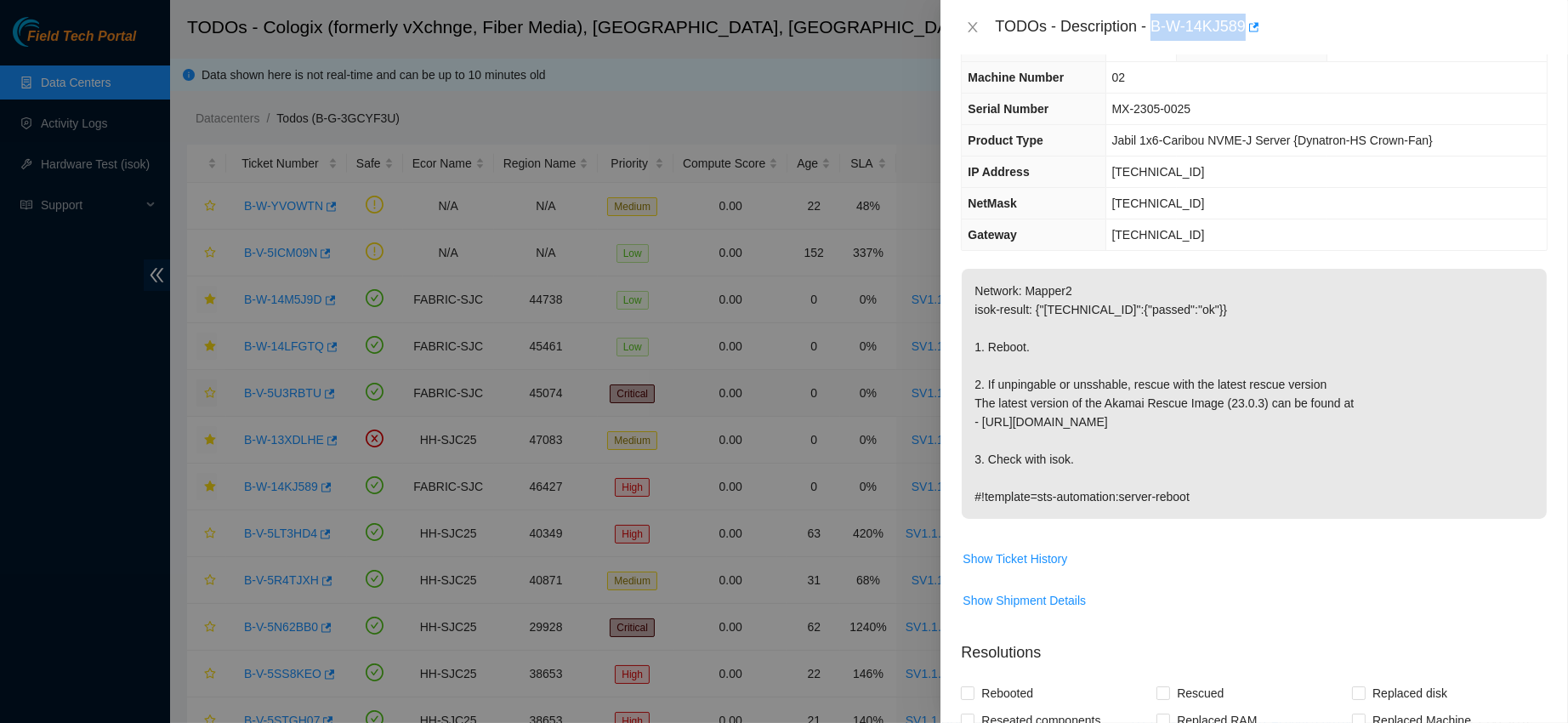
drag, startPoint x: 1203, startPoint y: 23, endPoint x: 1326, endPoint y: 27, distance: 123.1
click at [1326, 27] on div "TODOs - Description - B-W-14KJ589" at bounding box center [1271, 27] width 553 height 27
copy div "B-W-14KJ589"
click at [973, 27] on icon "close" at bounding box center [972, 27] width 9 height 10
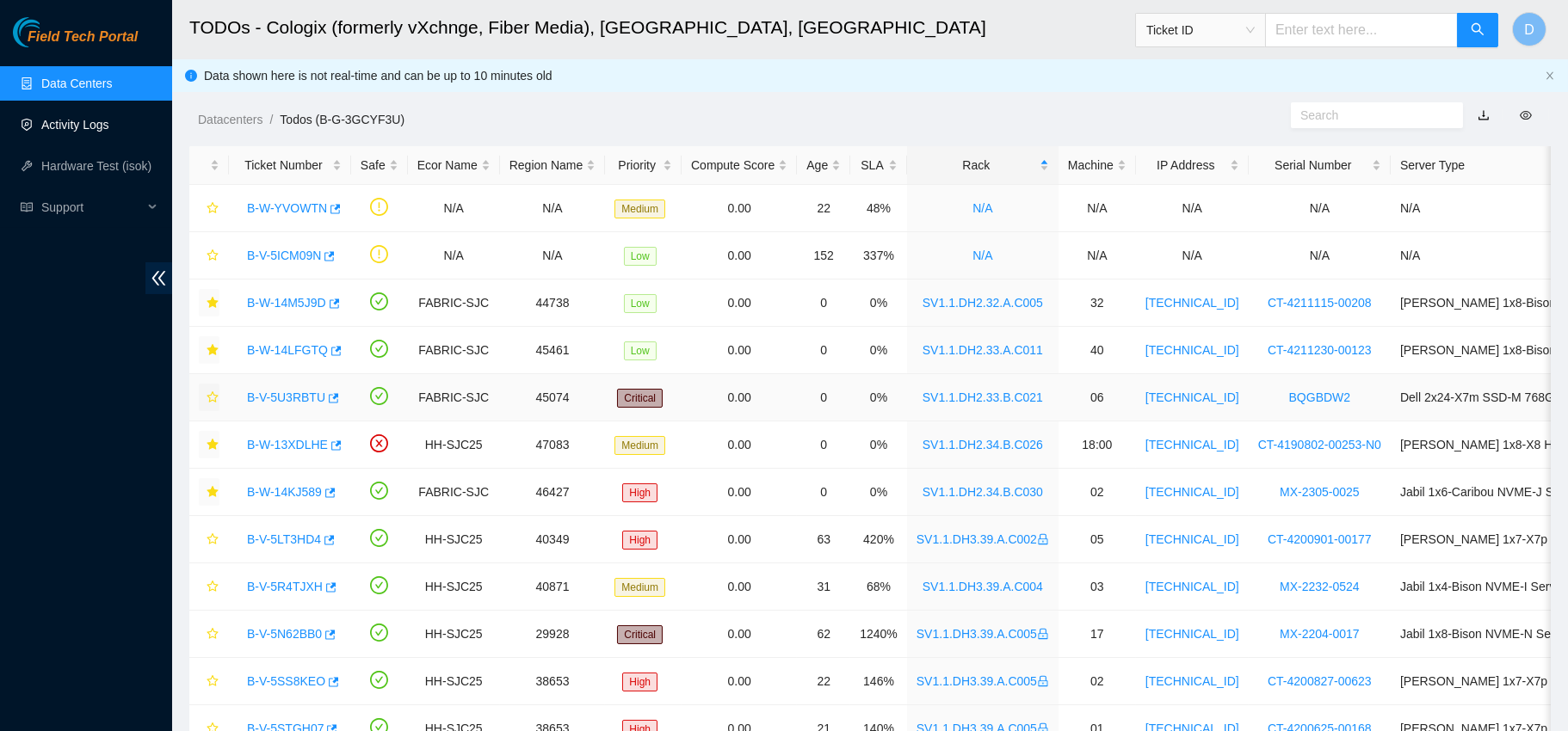
click at [94, 121] on link "Activity Logs" at bounding box center [76, 125] width 68 height 14
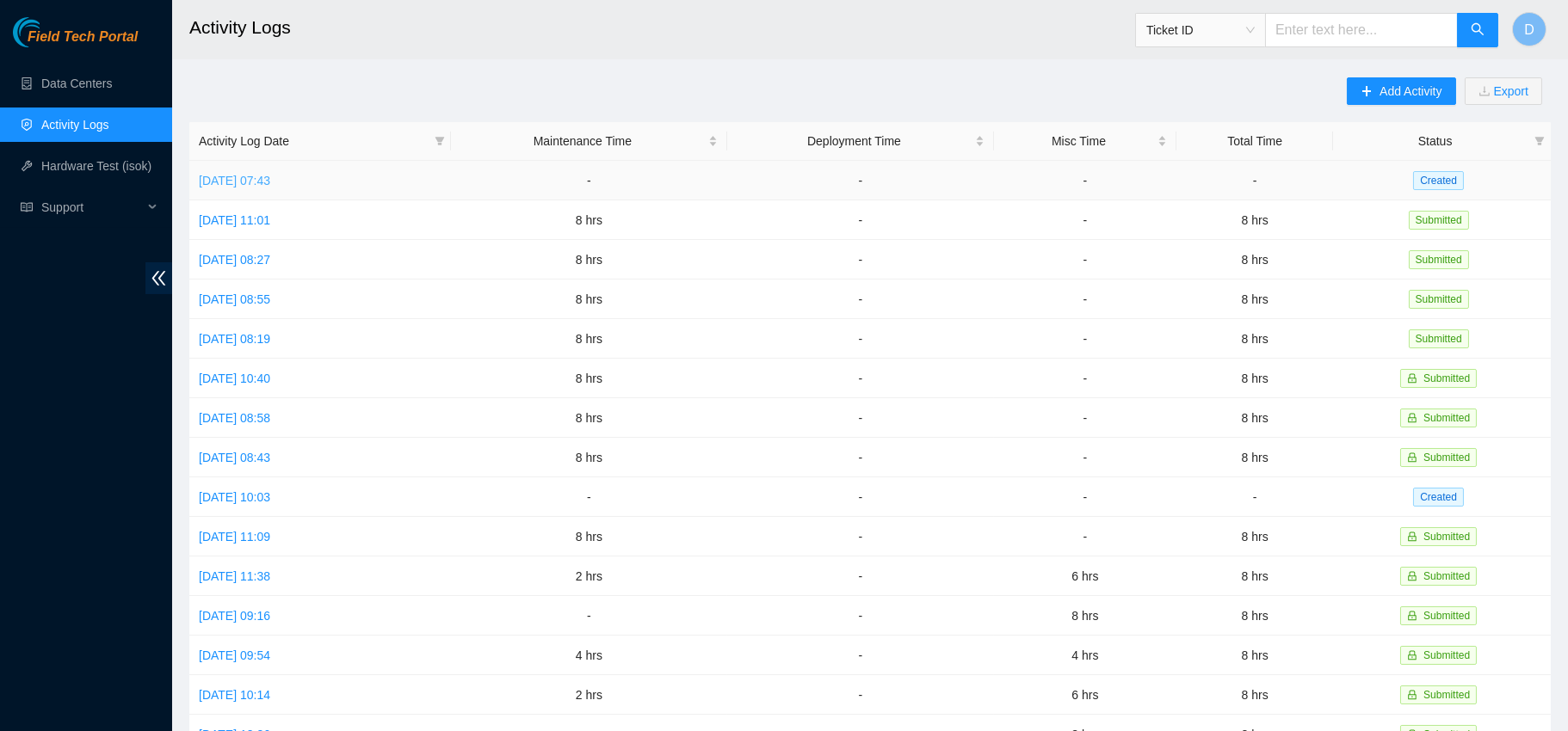
click at [270, 182] on link "[DATE] 07:43" at bounding box center [235, 181] width 71 height 14
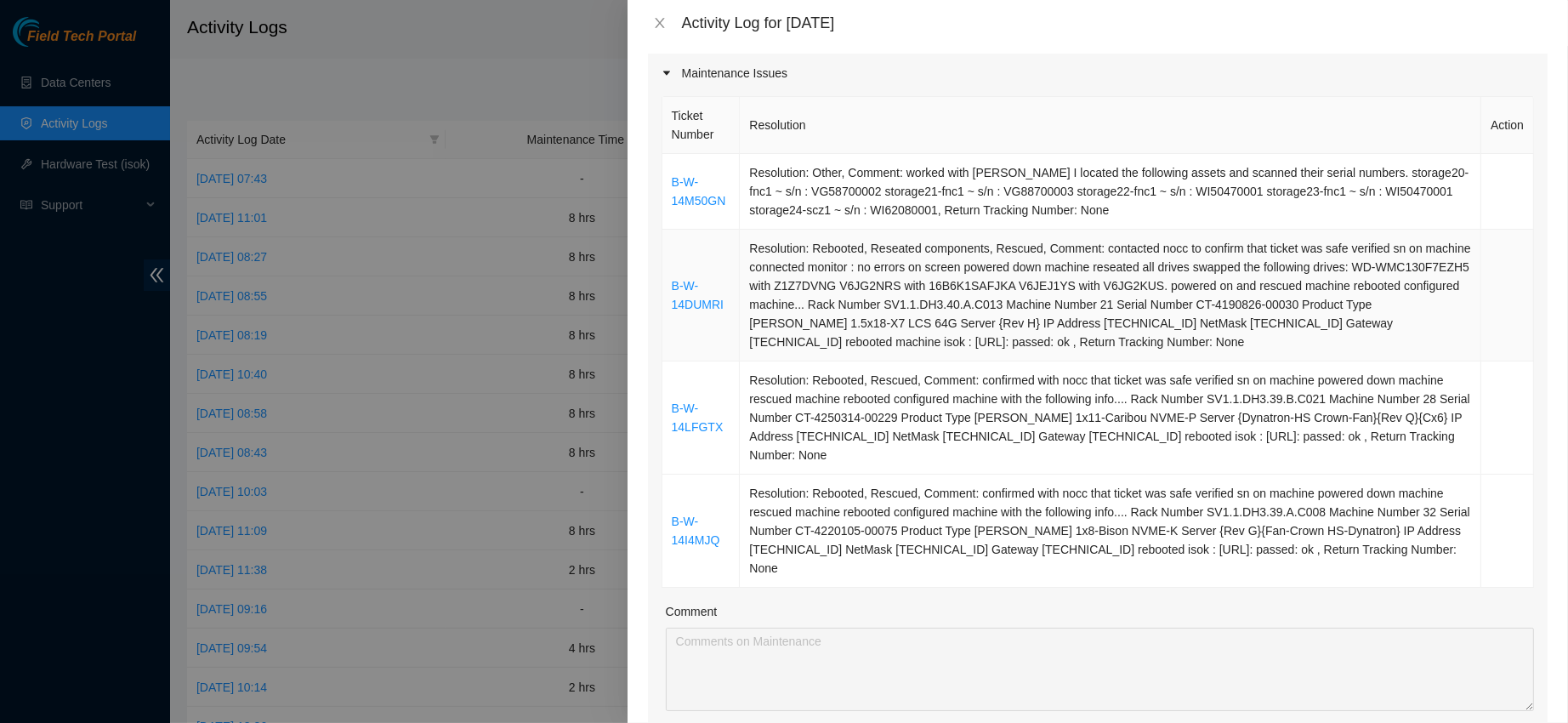
scroll to position [234, 0]
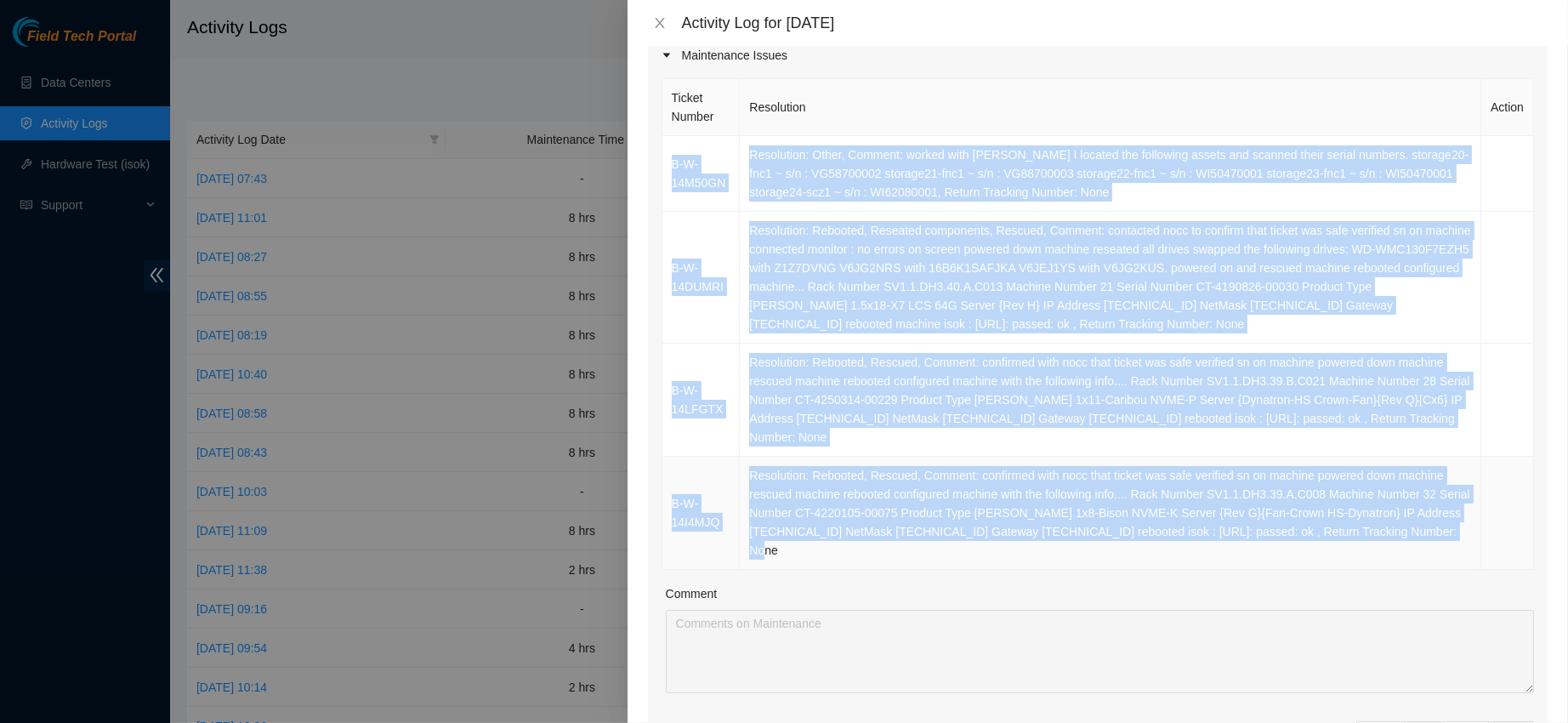
drag, startPoint x: 672, startPoint y: 143, endPoint x: 1432, endPoint y: 530, distance: 852.9
click at [1432, 530] on tbody "B-W-14M50GN Resolution: Other, Comment: worked with [PERSON_NAME] I located the…" at bounding box center [1098, 353] width 871 height 434
copy tbody "B-W-14M50GN Resolution: Other, Comment: worked with Goraksh Pagar I located the…"
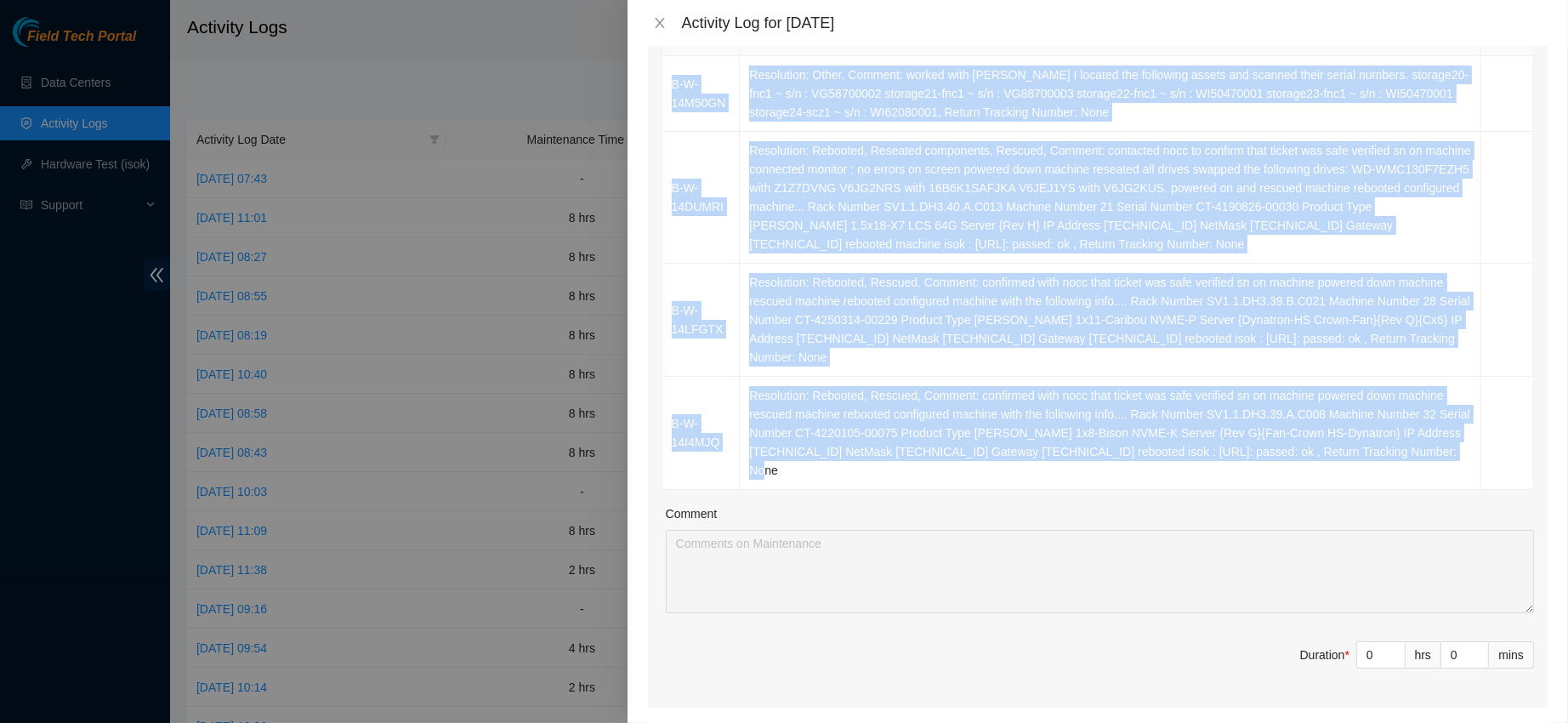
scroll to position [324, 0]
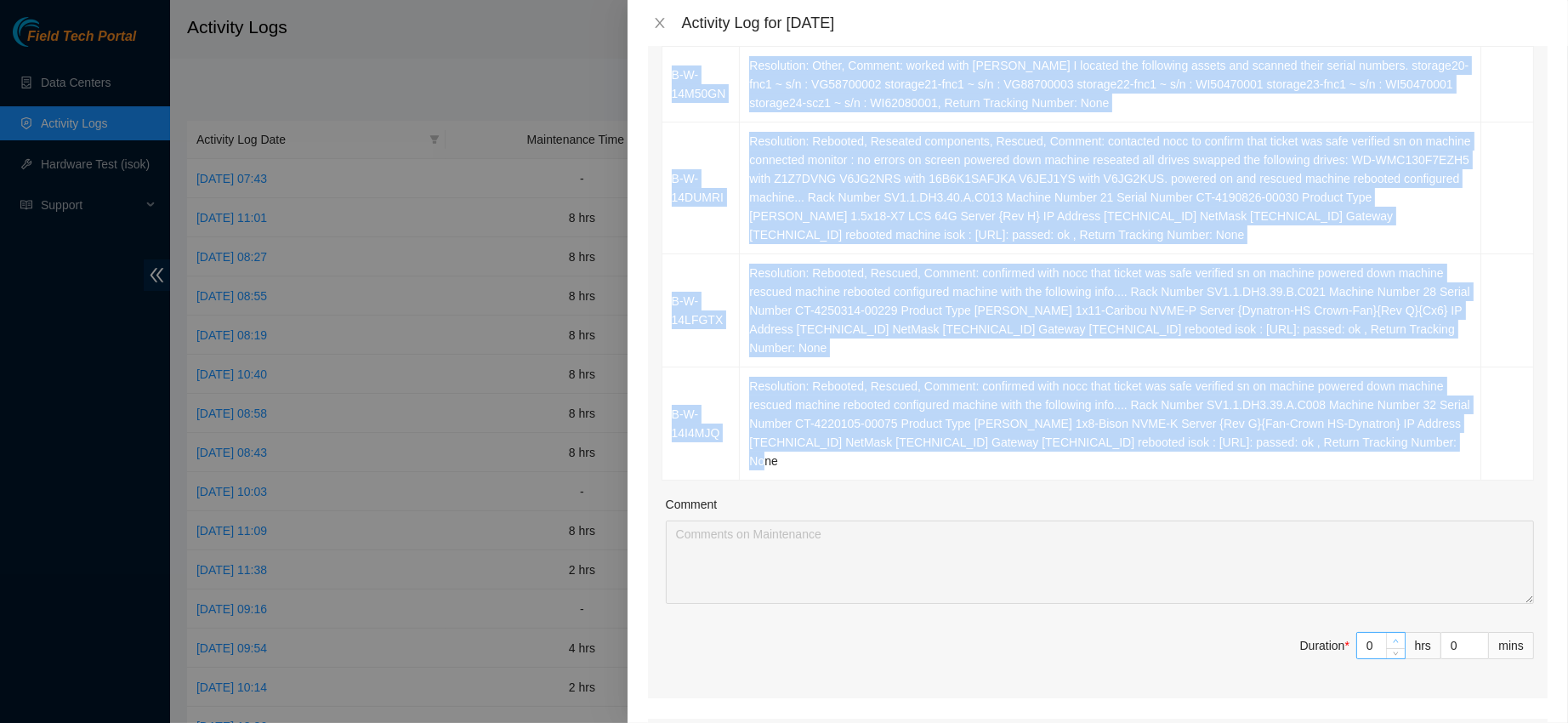
type input "1"
click at [1393, 638] on icon "up" at bounding box center [1395, 641] width 6 height 6
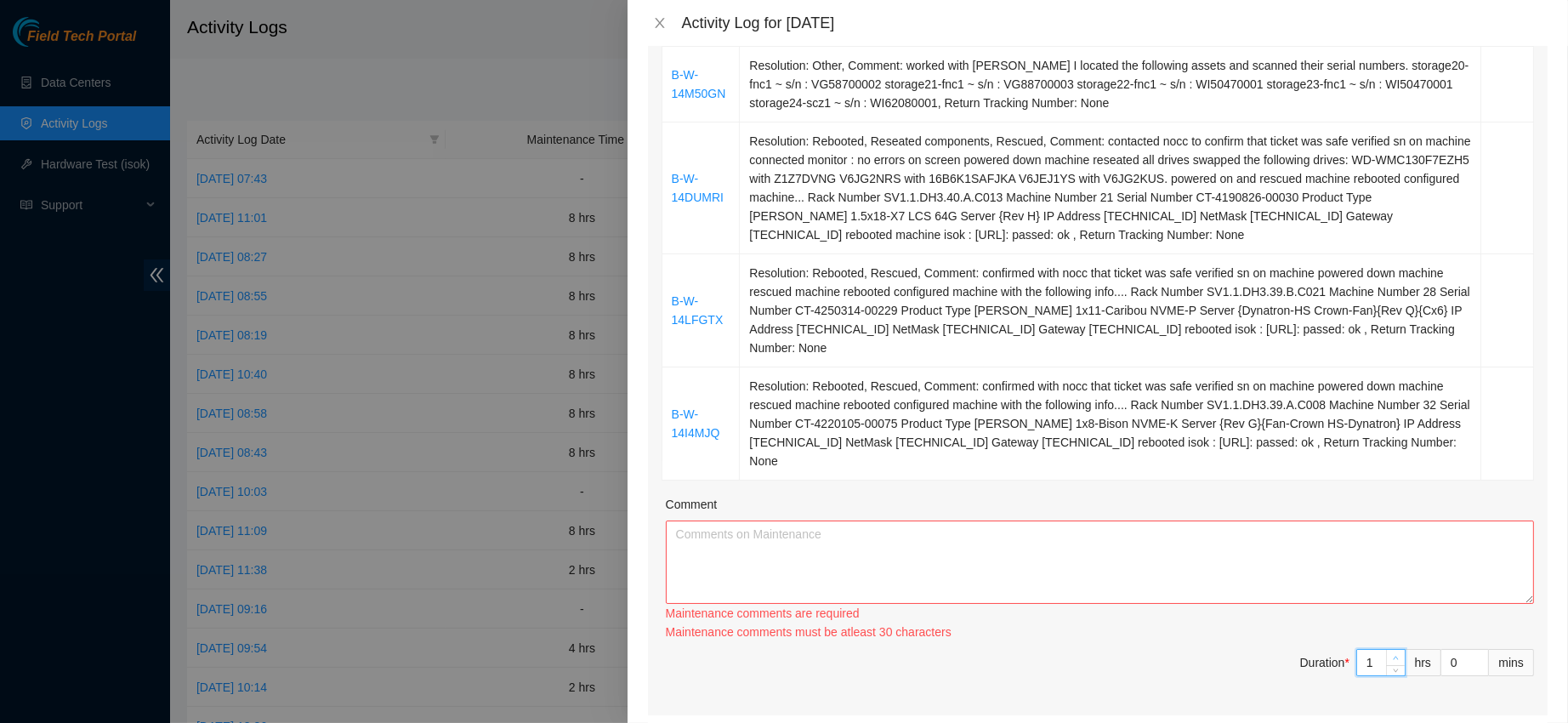
type input "2"
click at [1393, 655] on icon "up" at bounding box center [1395, 658] width 6 height 6
type input "3"
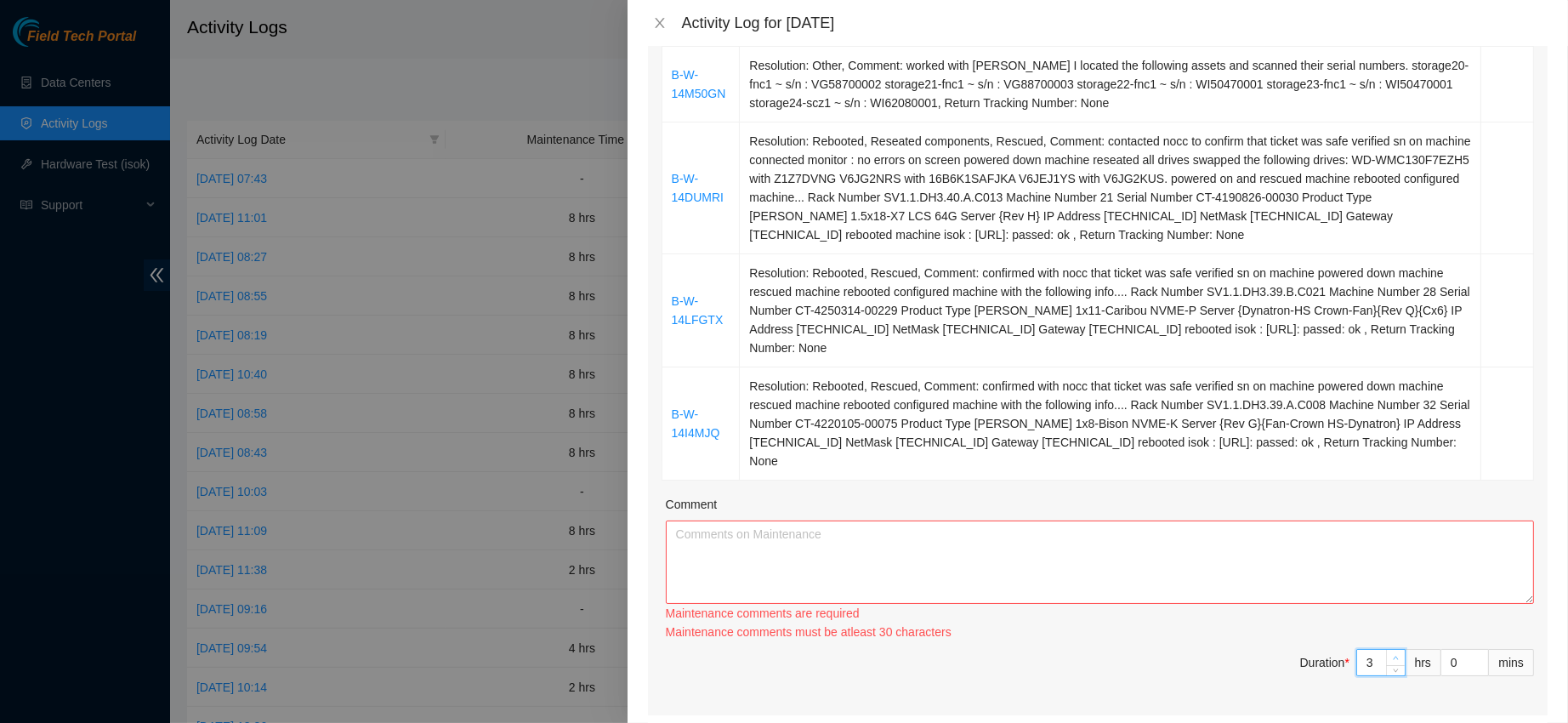
click at [1391, 653] on span "up" at bounding box center [1396, 659] width 10 height 10
click at [1377, 618] on div "Ticket Number Resolution Action B-W-14M50GN Resolution: Other, Comment: worked …" at bounding box center [1098, 350] width 899 height 730
type input "4"
click at [1377, 618] on div "Ticket Number Resolution Action B-W-14M50GN Resolution: Other, Comment: worked …" at bounding box center [1098, 350] width 899 height 730
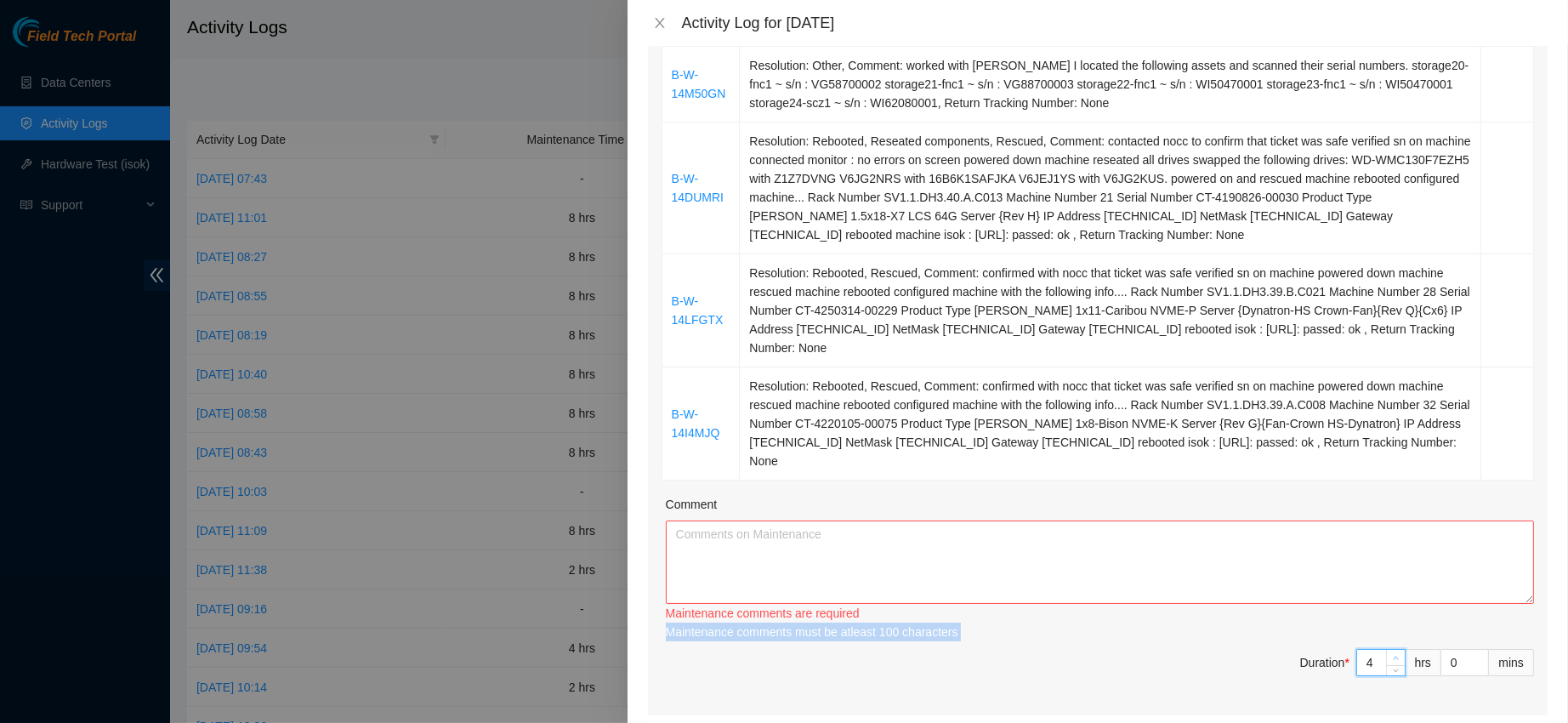
click at [1377, 618] on div "Maintenance comments are required Maintenance comments must be atleast 60 chara…" at bounding box center [1100, 623] width 869 height 38
type input "5"
click at [1393, 655] on icon "up" at bounding box center [1395, 658] width 6 height 6
type input "6"
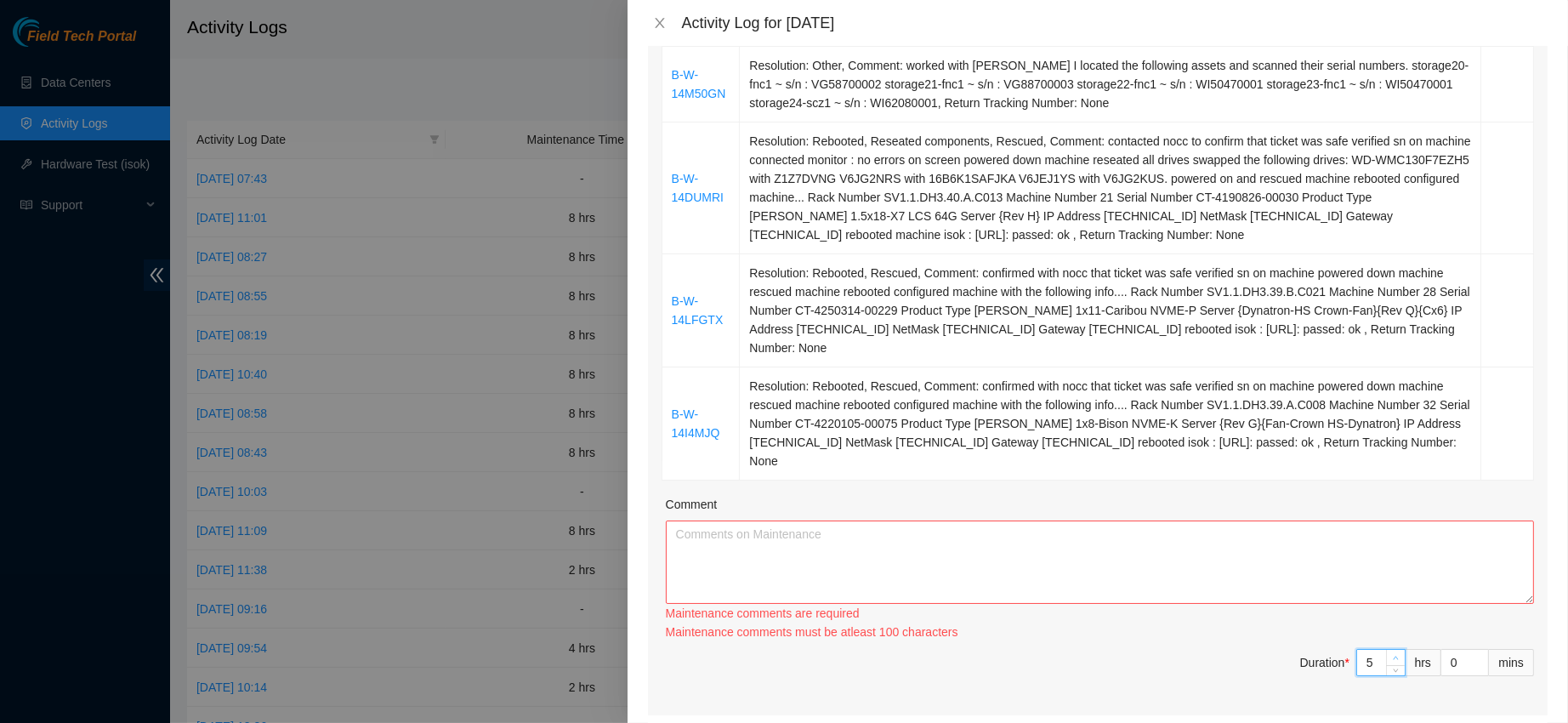
type input "6"
click at [1393, 655] on icon "up" at bounding box center [1395, 658] width 6 height 6
type input "7"
click at [1393, 655] on icon "up" at bounding box center [1395, 658] width 6 height 6
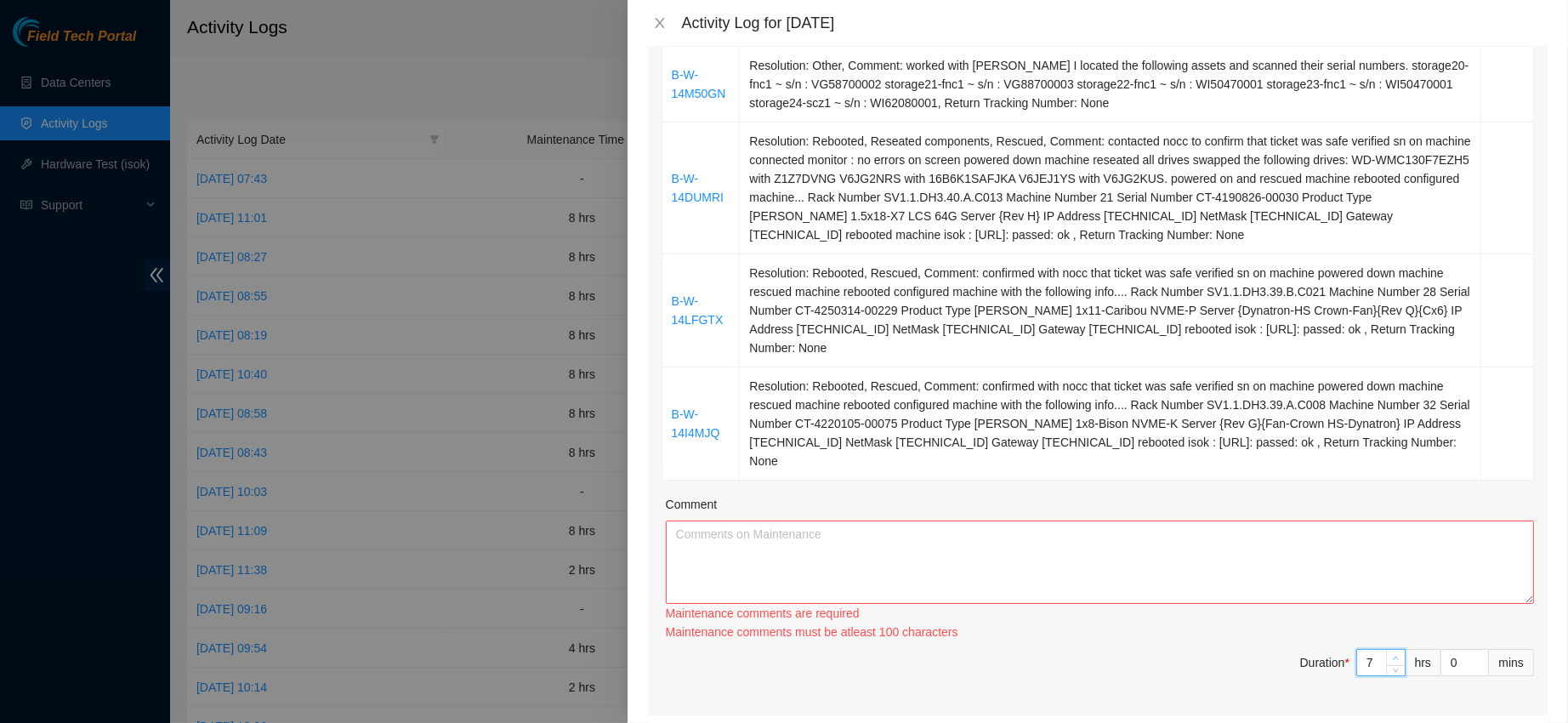
type input "8"
click at [1393, 655] on icon "up" at bounding box center [1395, 658] width 6 height 6
click at [1316, 574] on textarea "Comment" at bounding box center [1100, 562] width 869 height 83
paste textarea "B-W-14M50GN Resolution: Other, Comment: worked with Goraksh Pagar I located the…"
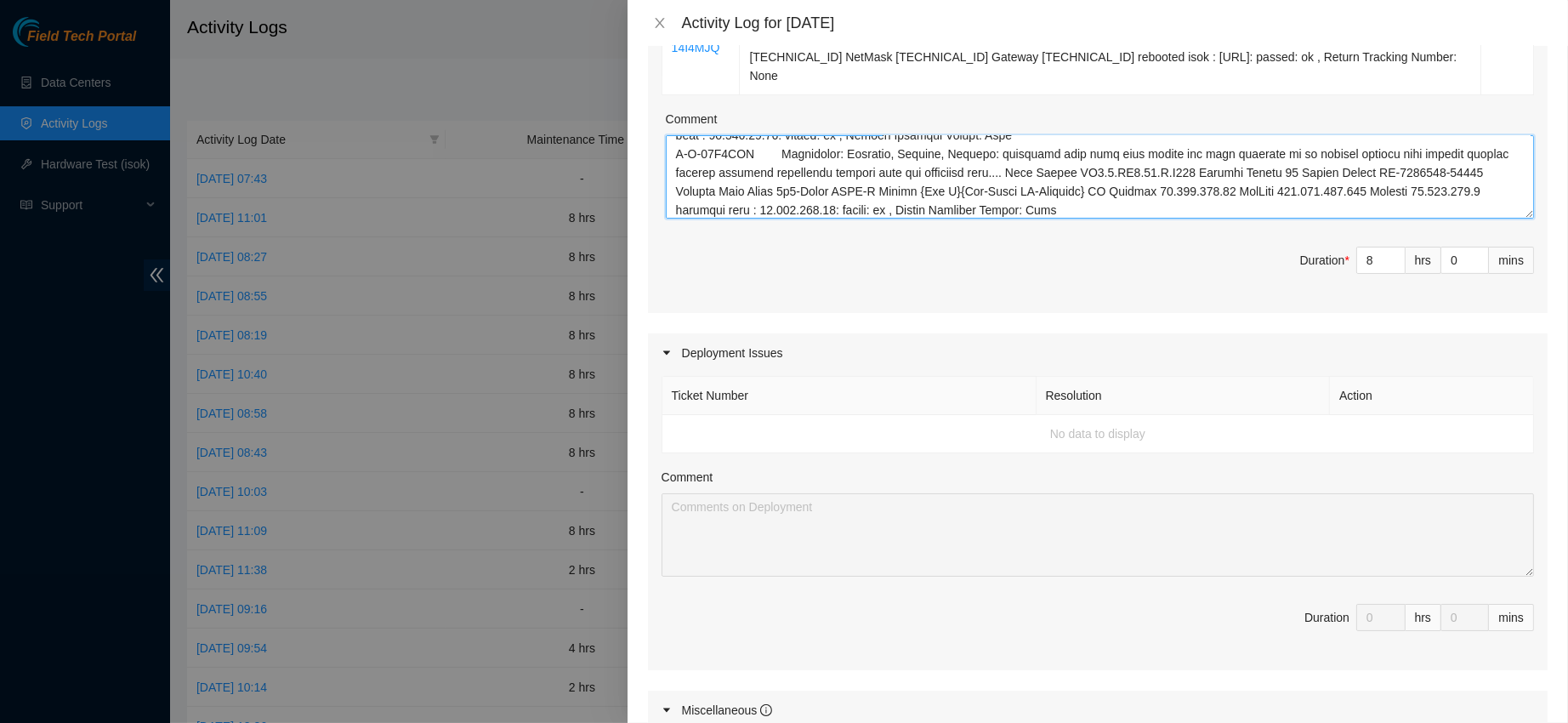
scroll to position [1080, 0]
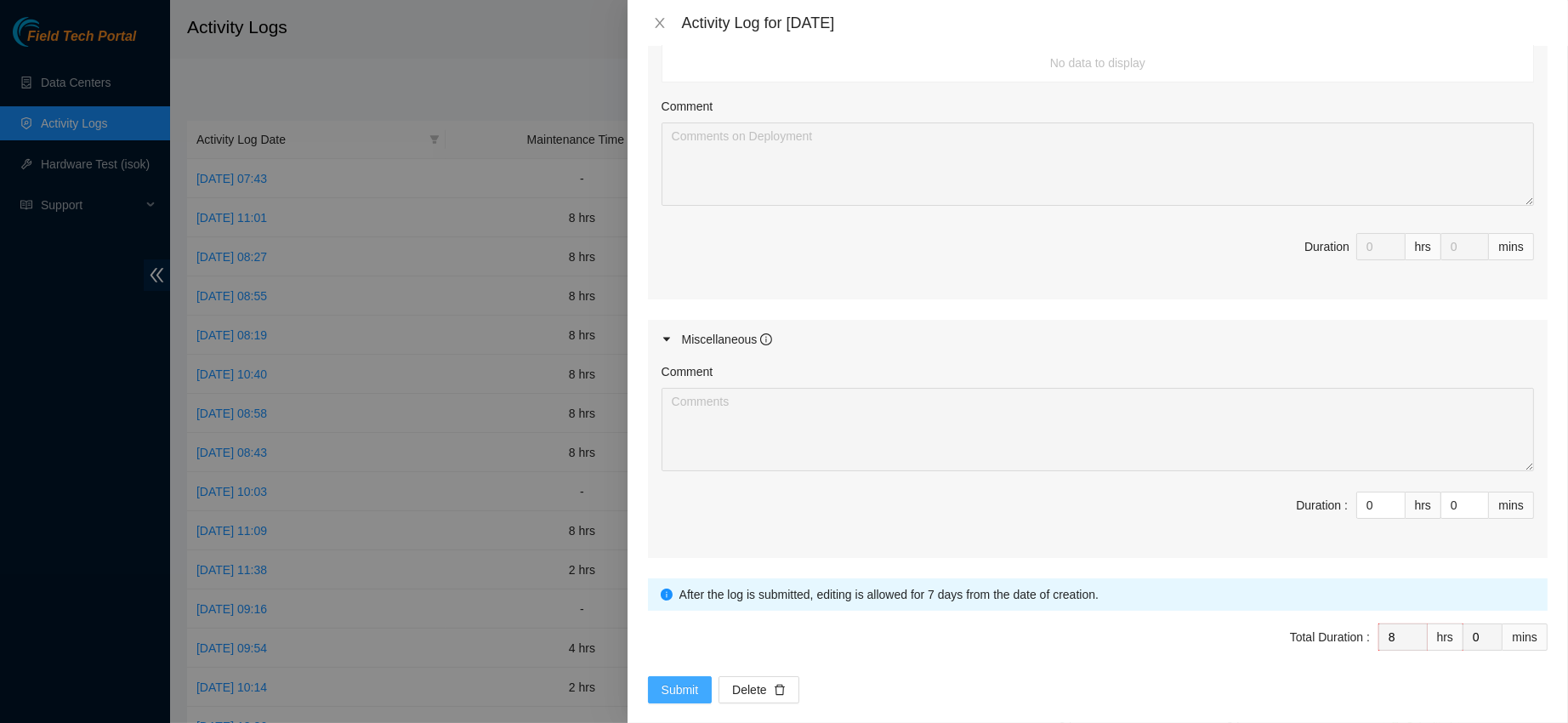
type textarea "B-W-14M50GN Resolution: Other, Comment: worked with Goraksh Pagar I located the…"
click at [666, 681] on span "Submit" at bounding box center [681, 690] width 38 height 19
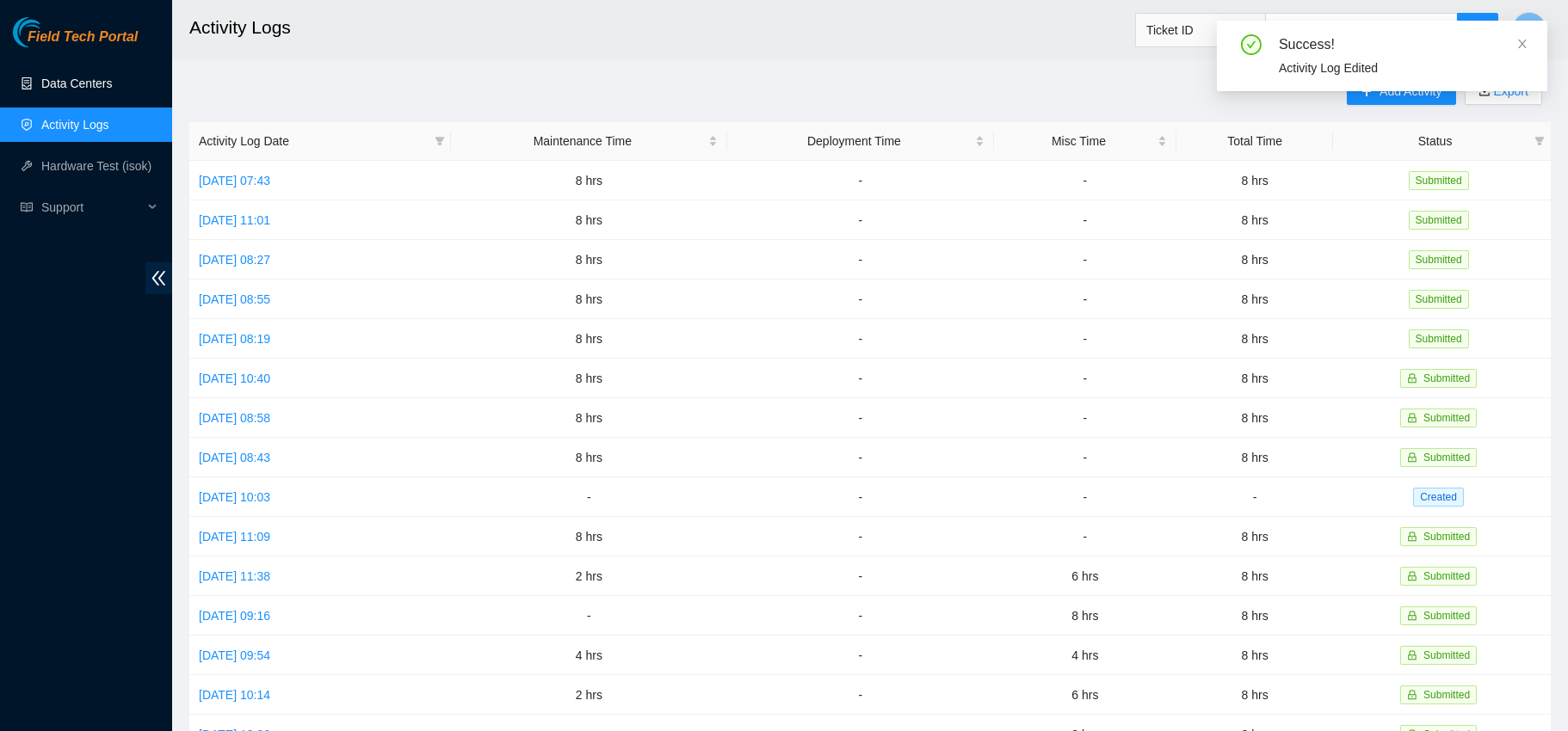
click at [69, 76] on link "Data Centers" at bounding box center [76, 83] width 70 height 14
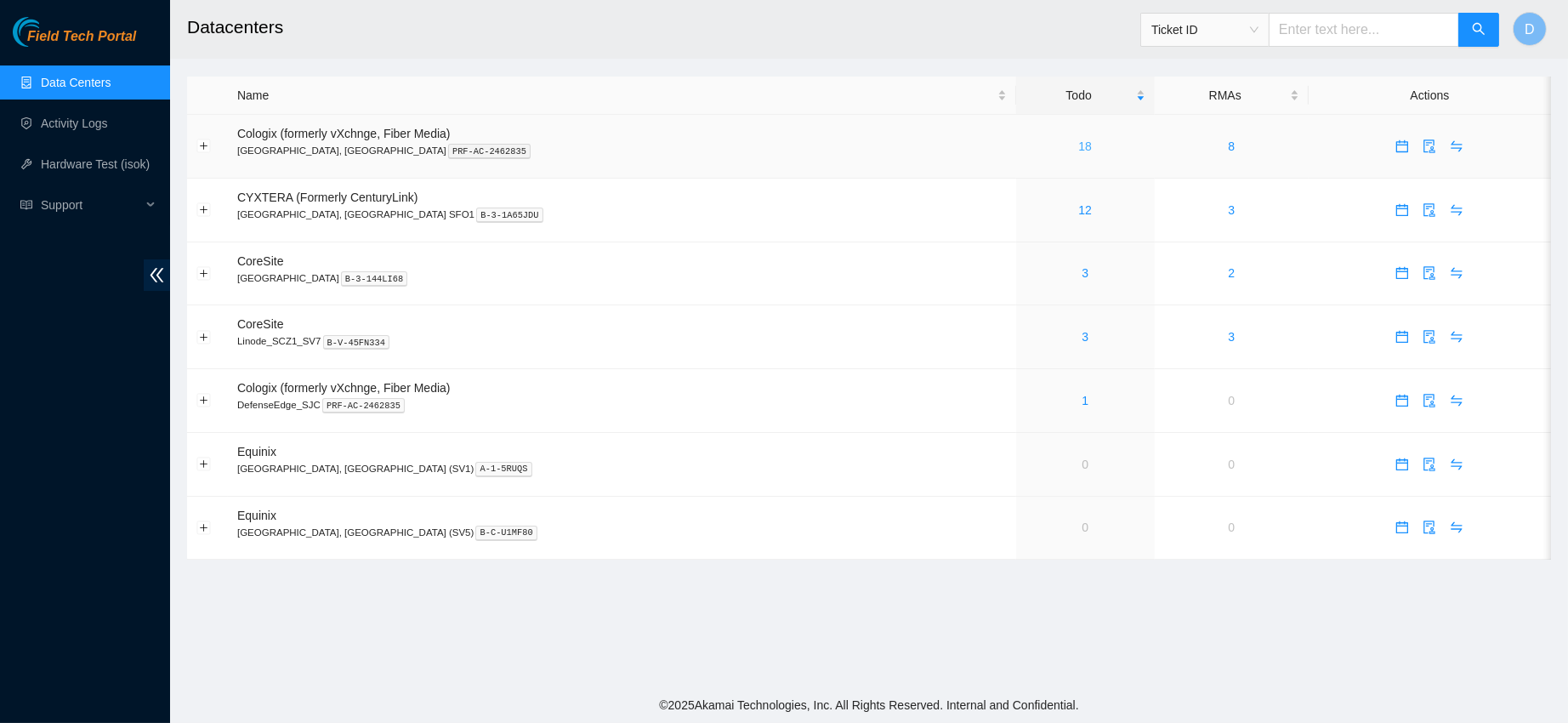
click at [1078, 146] on link "18" at bounding box center [1085, 146] width 14 height 14
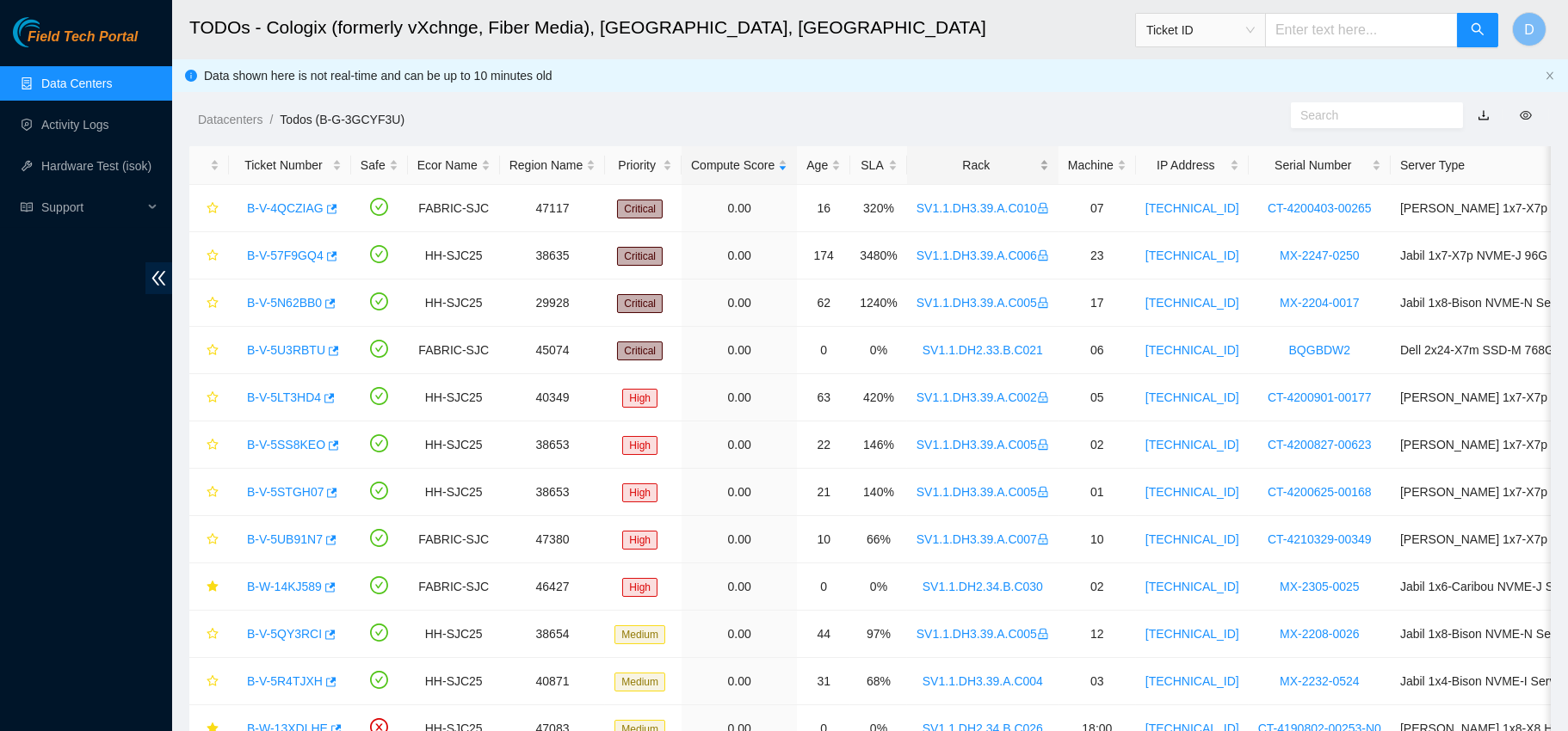
click at [962, 171] on div "Rack" at bounding box center [982, 165] width 133 height 19
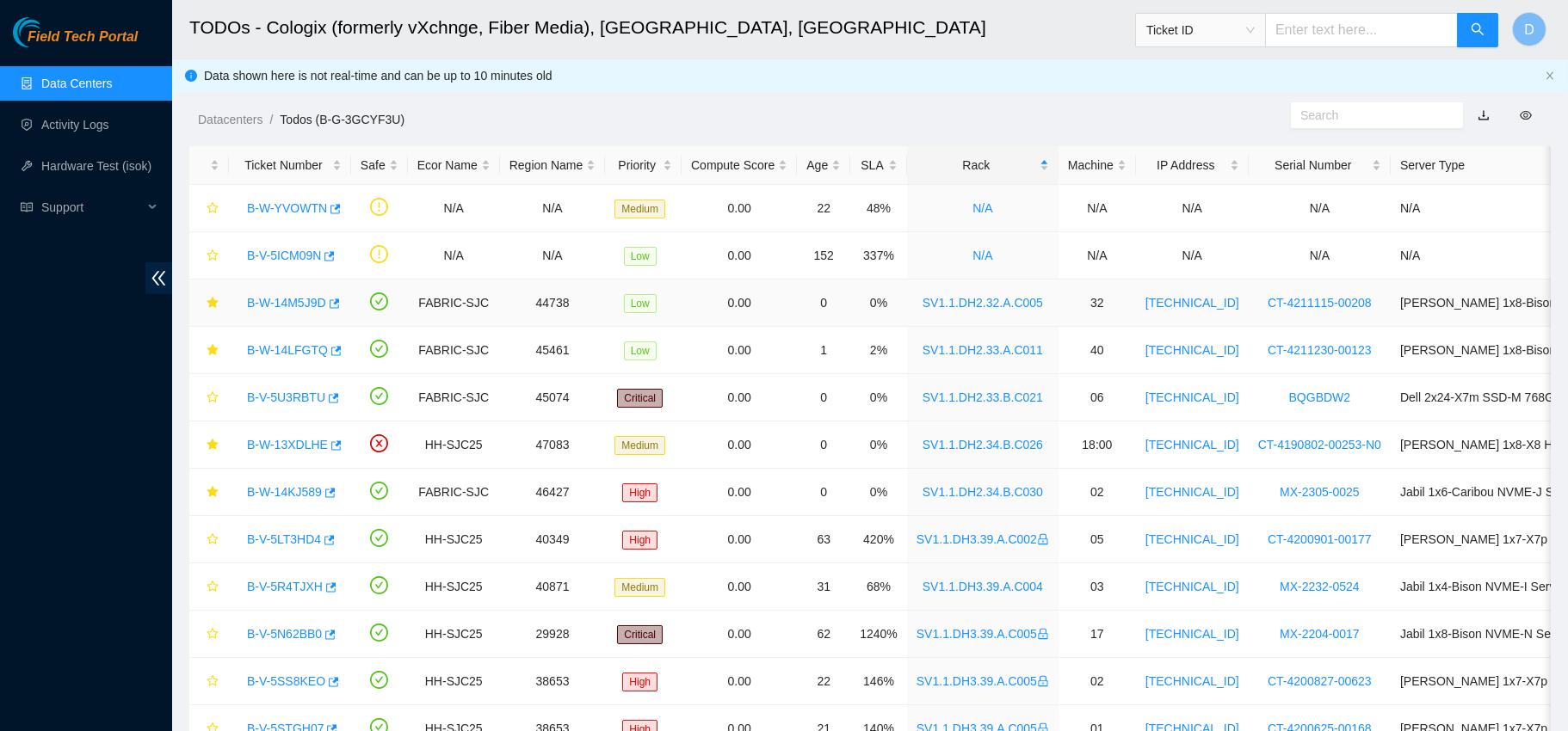
scroll to position [35, 0]
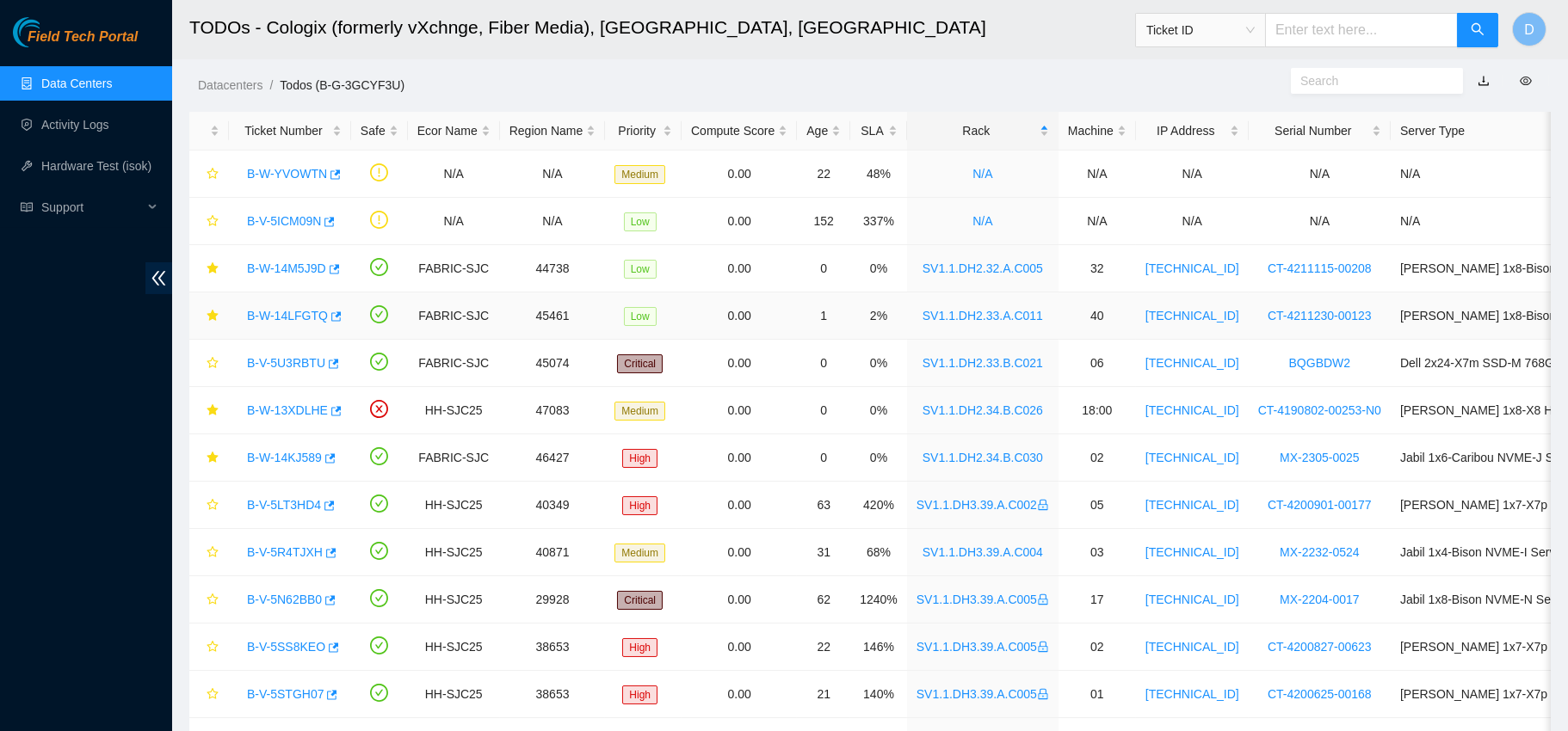
click at [274, 319] on link "B-W-14LFGTQ" at bounding box center [287, 316] width 81 height 14
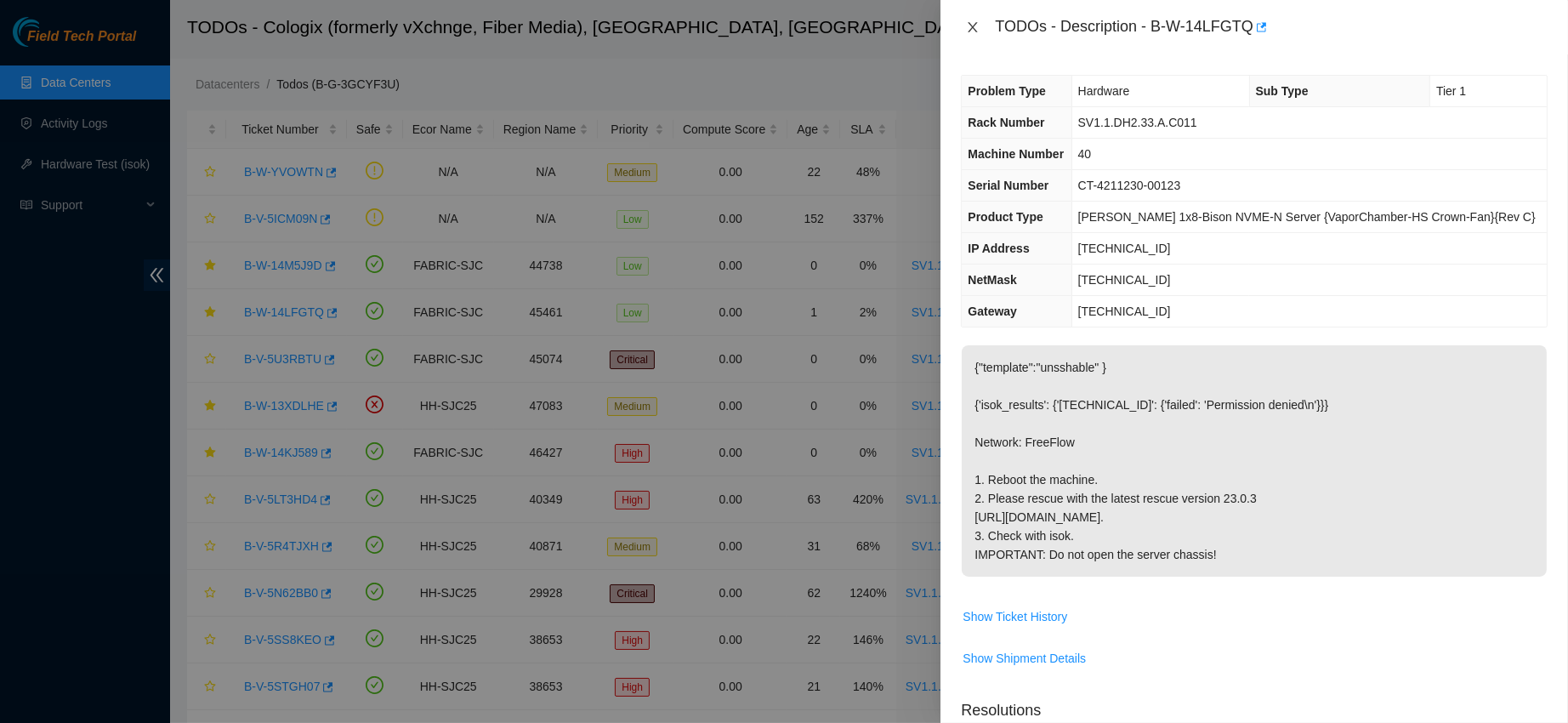
click at [964, 22] on button "Close" at bounding box center [972, 27] width 24 height 16
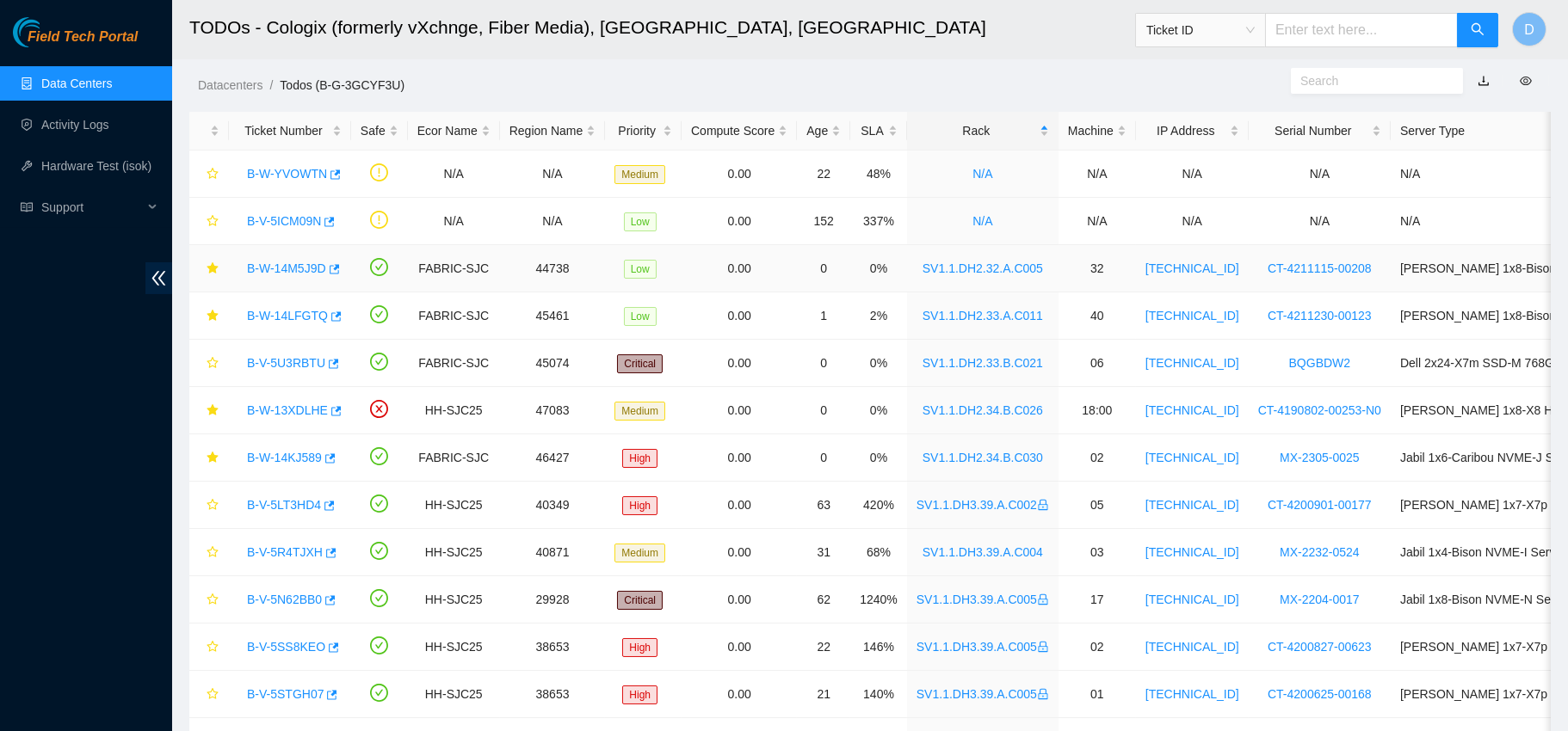
click at [270, 262] on link "B-W-14M5J9D" at bounding box center [286, 268] width 79 height 14
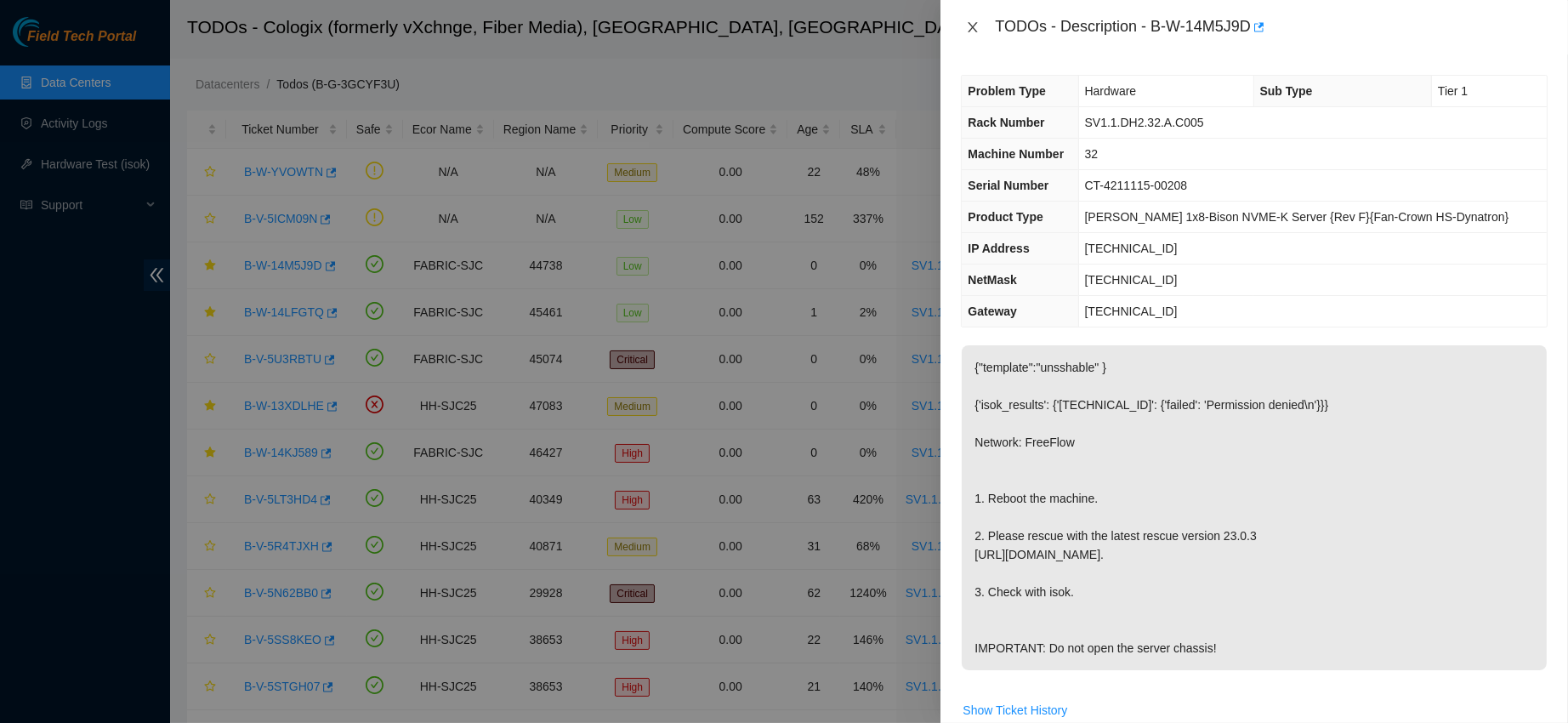
click at [968, 27] on icon "close" at bounding box center [972, 27] width 14 height 14
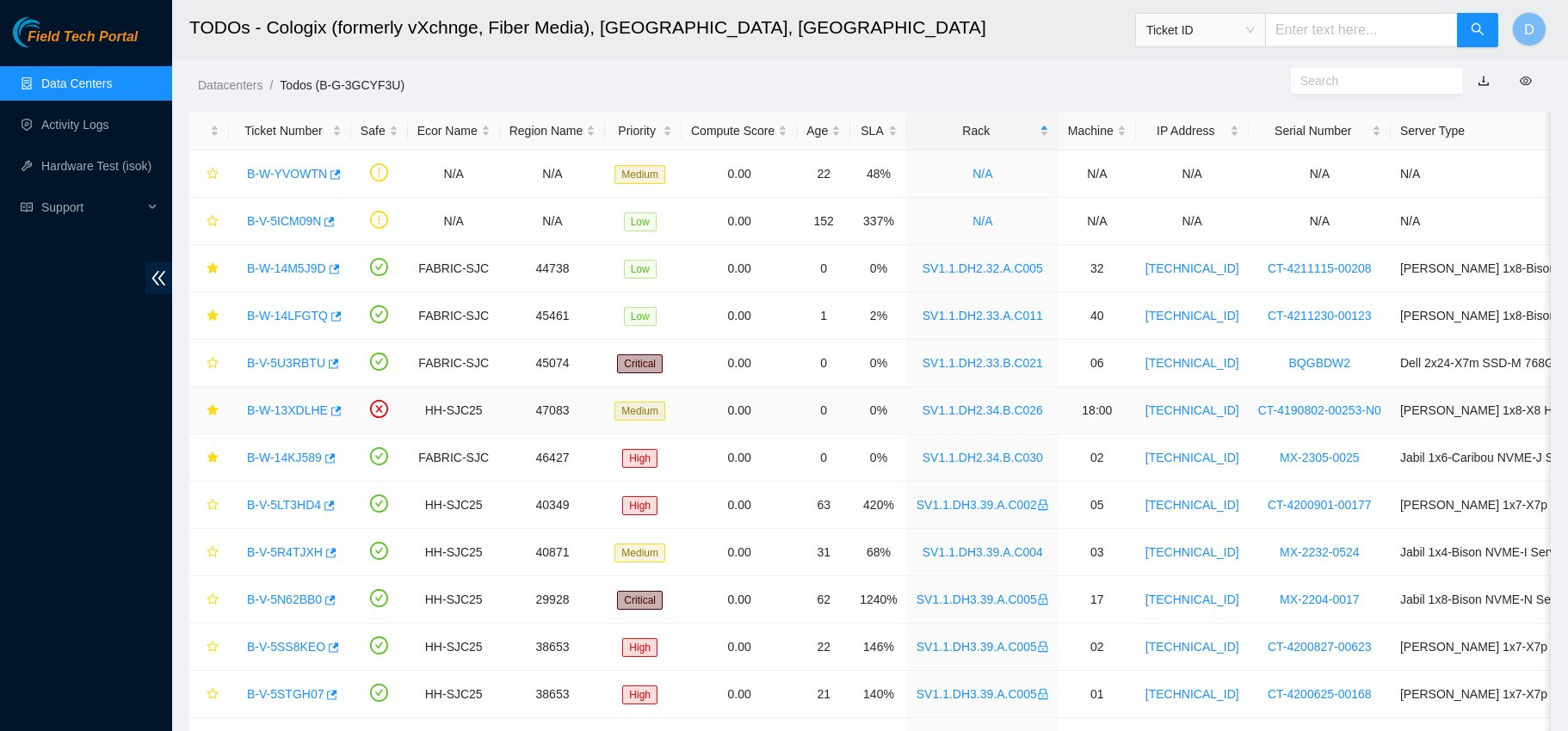
click at [275, 413] on link "B-W-13XDLHE" at bounding box center [287, 411] width 81 height 14
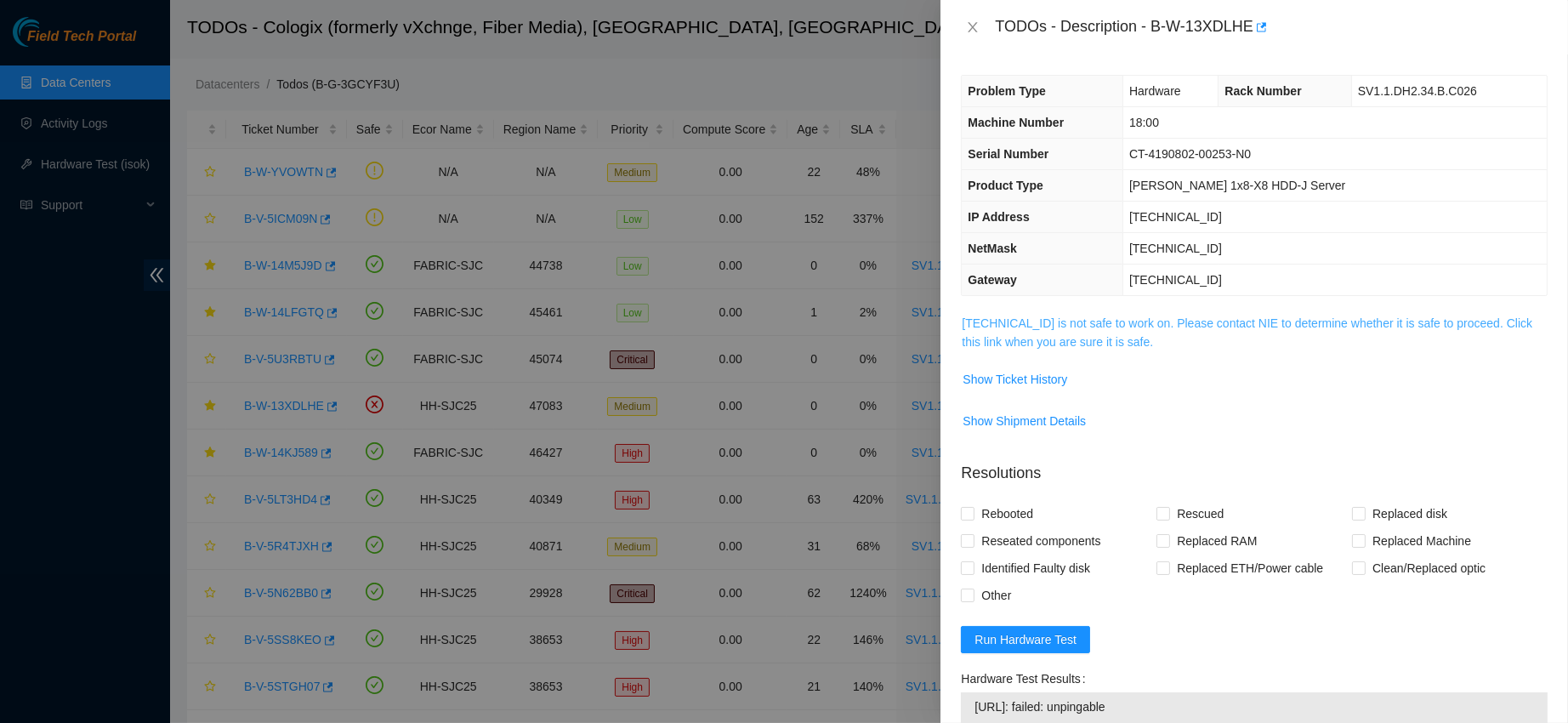
click at [1007, 335] on link "[TECHNICAL_ID] is not safe to work on. Please contact NIE to determine whether …" at bounding box center [1246, 333] width 571 height 33
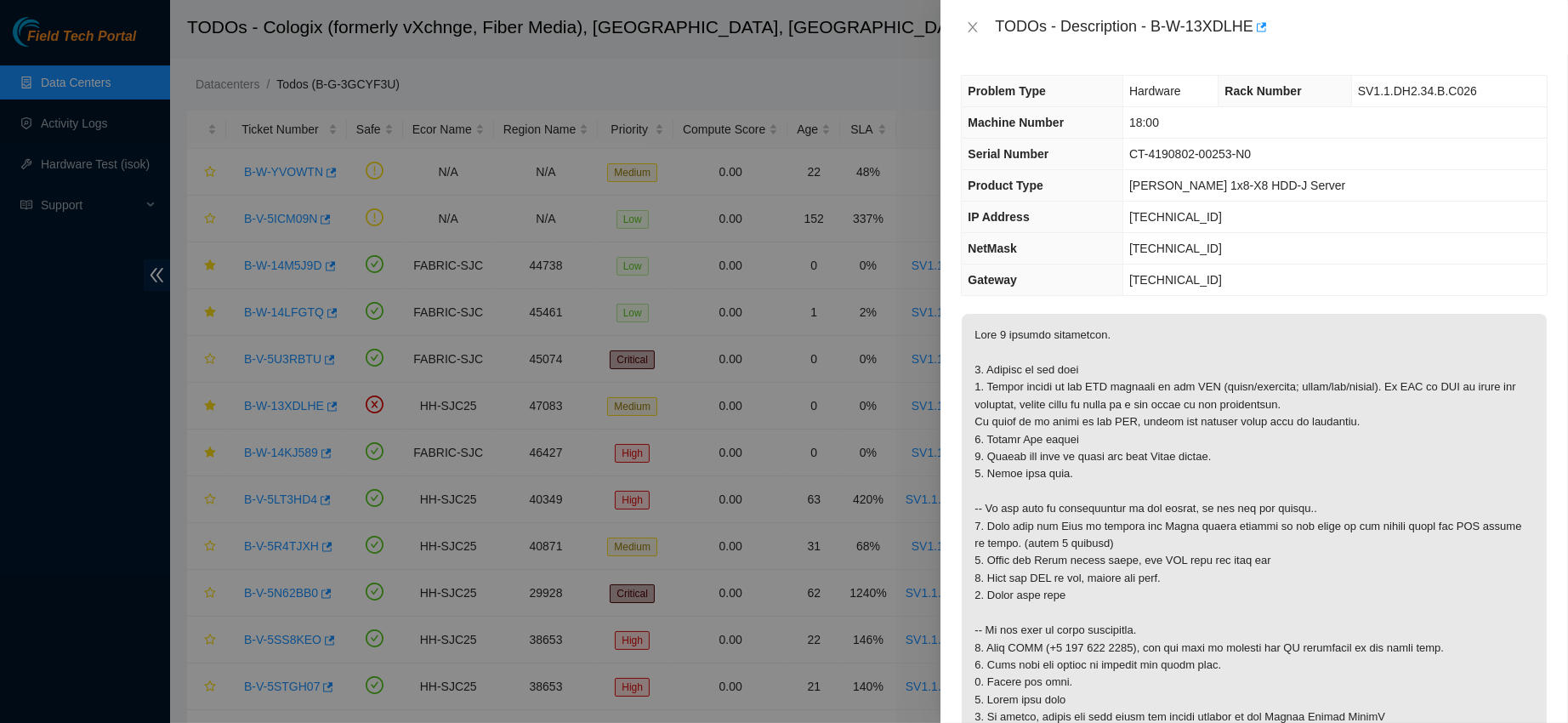
drag, startPoint x: 1210, startPoint y: 36, endPoint x: 1257, endPoint y: 35, distance: 47.0
click at [1257, 35] on div "TODOs - Description - B-W-13XDLHE" at bounding box center [1271, 27] width 553 height 27
drag, startPoint x: 1207, startPoint y: 26, endPoint x: 1341, endPoint y: 19, distance: 134.2
click at [1341, 19] on div "TODOs - Description - B-W-13XDLHE" at bounding box center [1271, 27] width 553 height 27
copy div "B-W-13XDLHE"
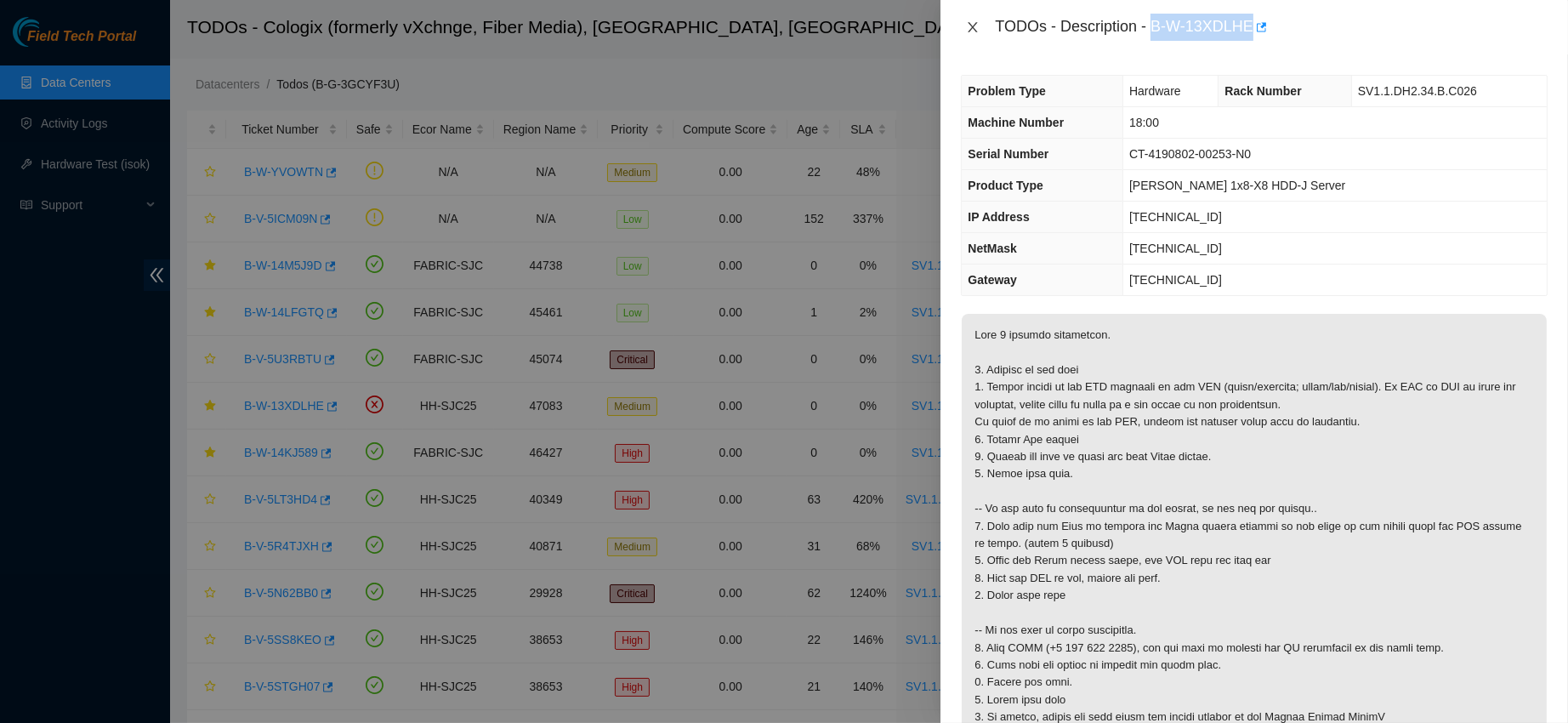
click at [972, 29] on icon "close" at bounding box center [972, 27] width 14 height 14
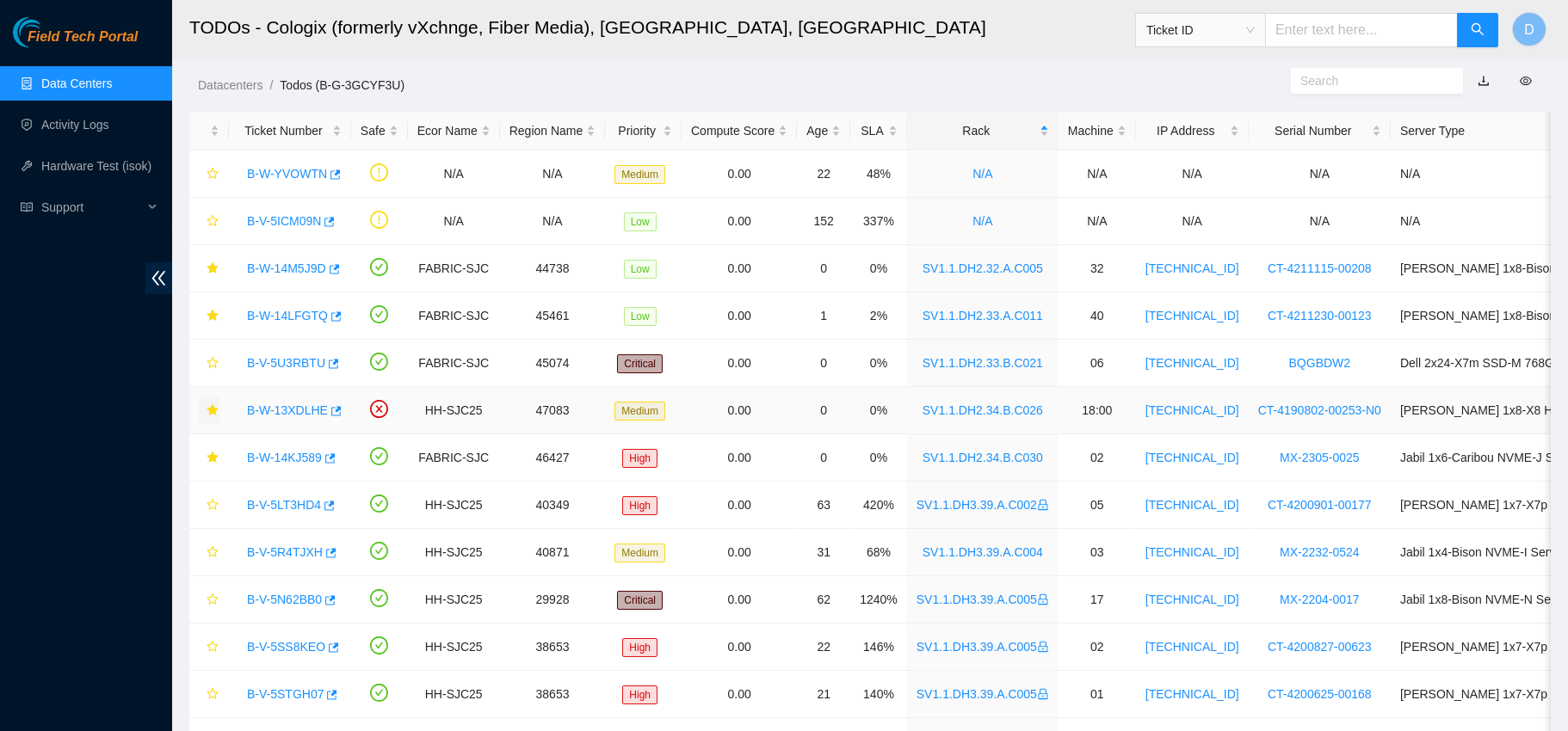
click at [212, 405] on icon "star" at bounding box center [212, 410] width 11 height 11
click at [280, 451] on link "B-W-14KJ589" at bounding box center [284, 458] width 75 height 14
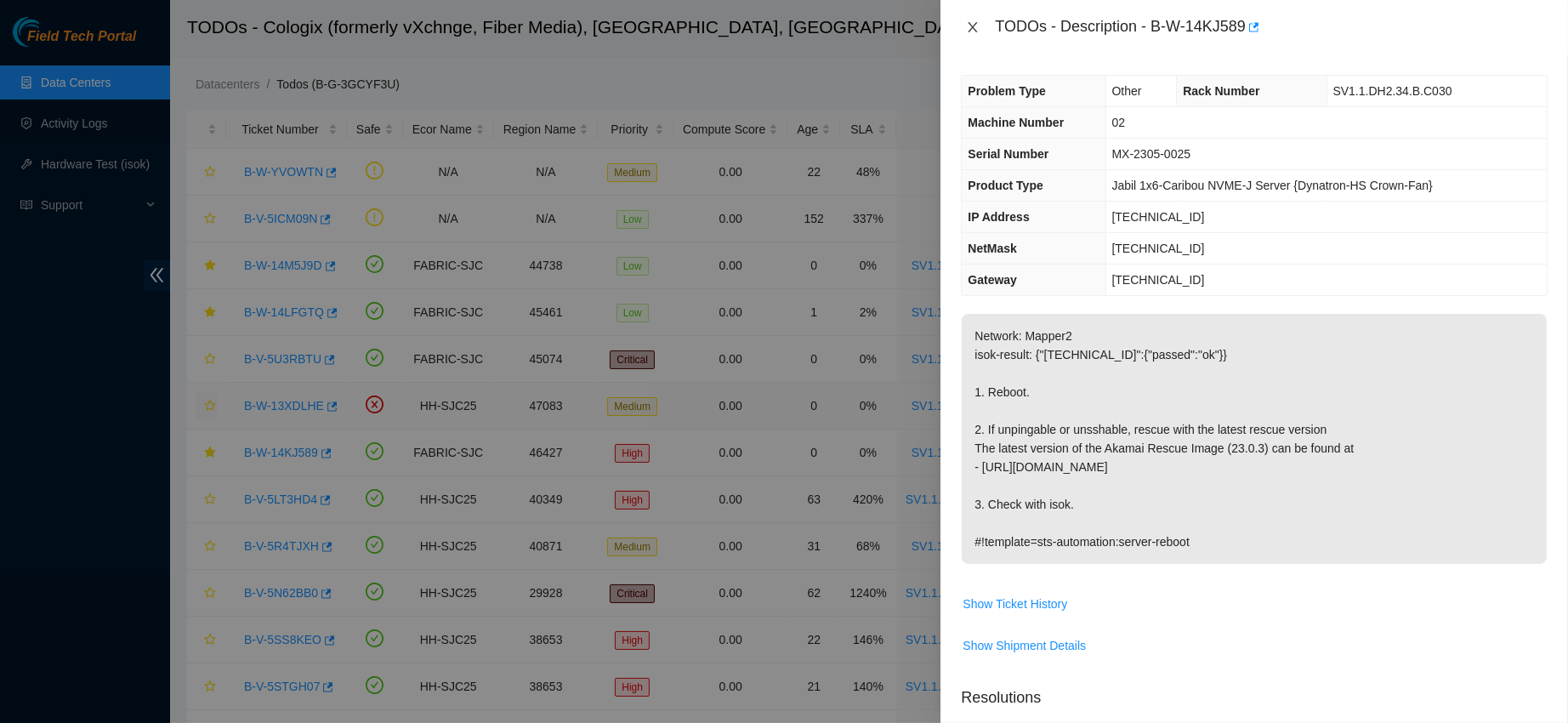
click at [975, 23] on icon "close" at bounding box center [972, 27] width 9 height 10
